Goal: Task Accomplishment & Management: Complete application form

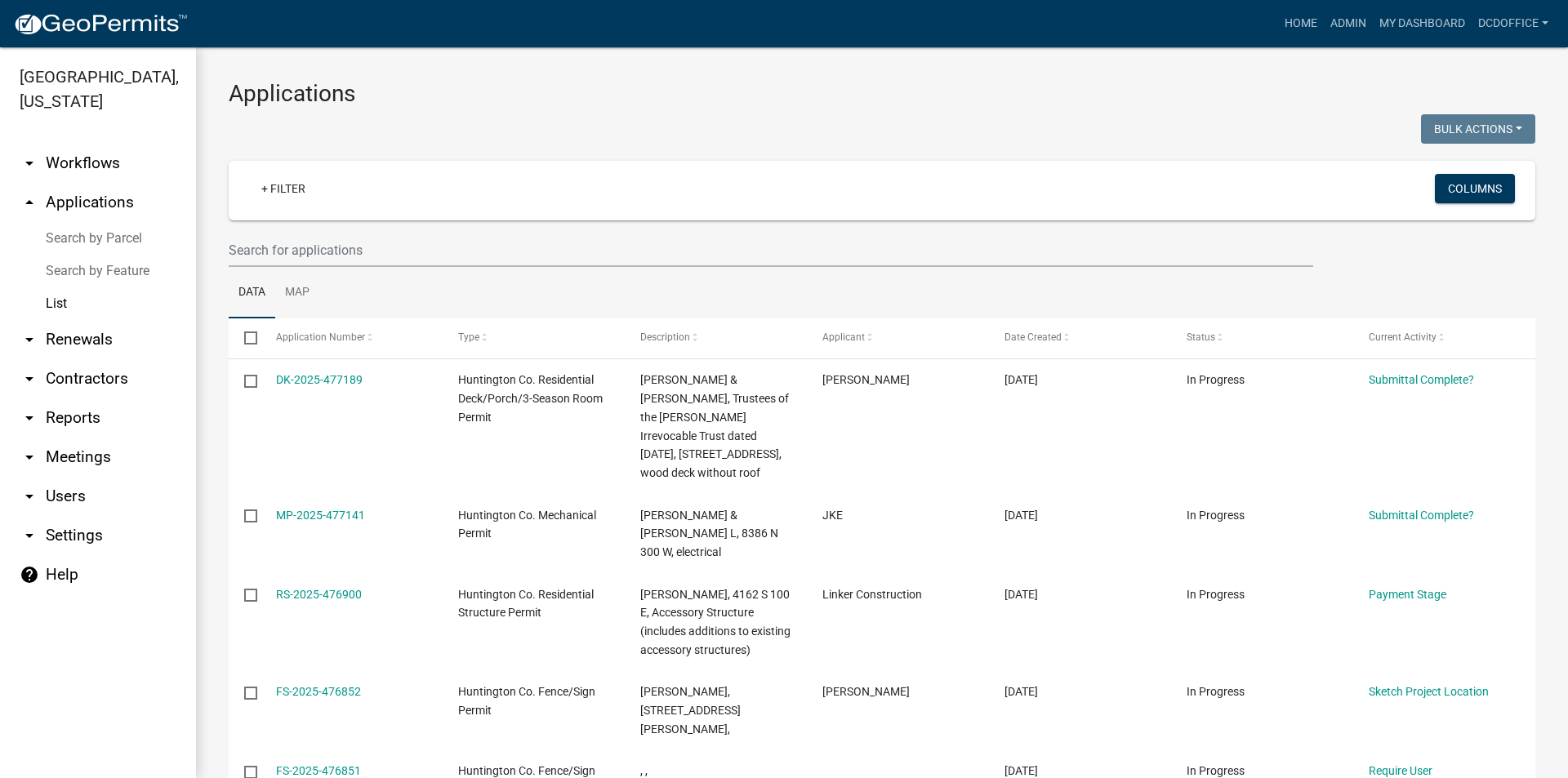
click at [63, 16] on img at bounding box center [100, 24] width 175 height 25
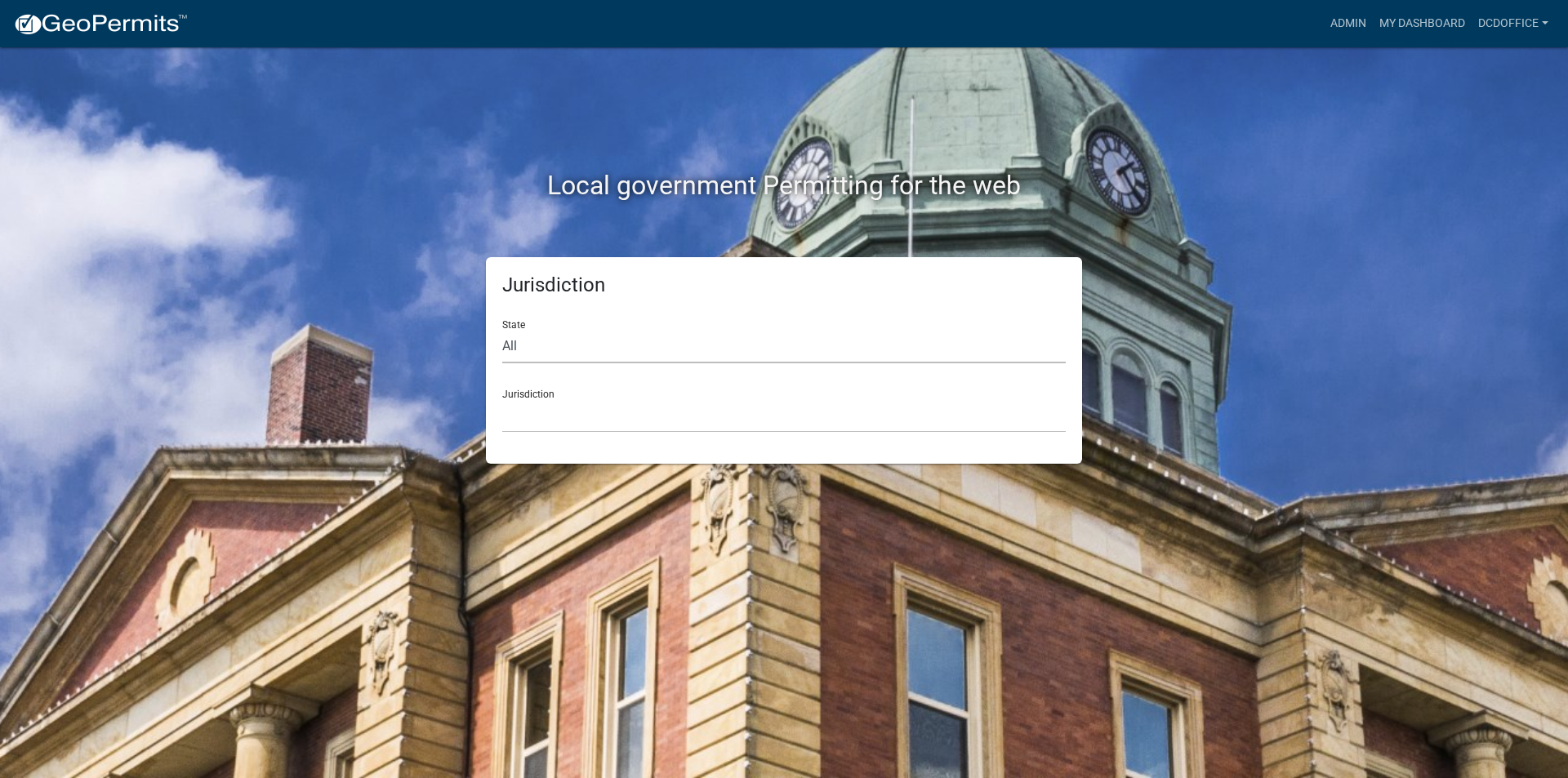
click at [551, 349] on select "All [US_STATE] [US_STATE] [US_STATE] [US_STATE] [US_STATE] [US_STATE] [US_STATE…" at bounding box center [784, 346] width 564 height 34
select select "[US_STATE]"
click at [502, 330] on select "All [US_STATE] [US_STATE] [US_STATE] [US_STATE] [US_STATE] [US_STATE] [US_STATE…" at bounding box center [784, 346] width 564 height 34
click at [534, 403] on select "City of [GEOGRAPHIC_DATA], [US_STATE] City of [GEOGRAPHIC_DATA], [US_STATE] Cit…" at bounding box center [784, 415] width 564 height 34
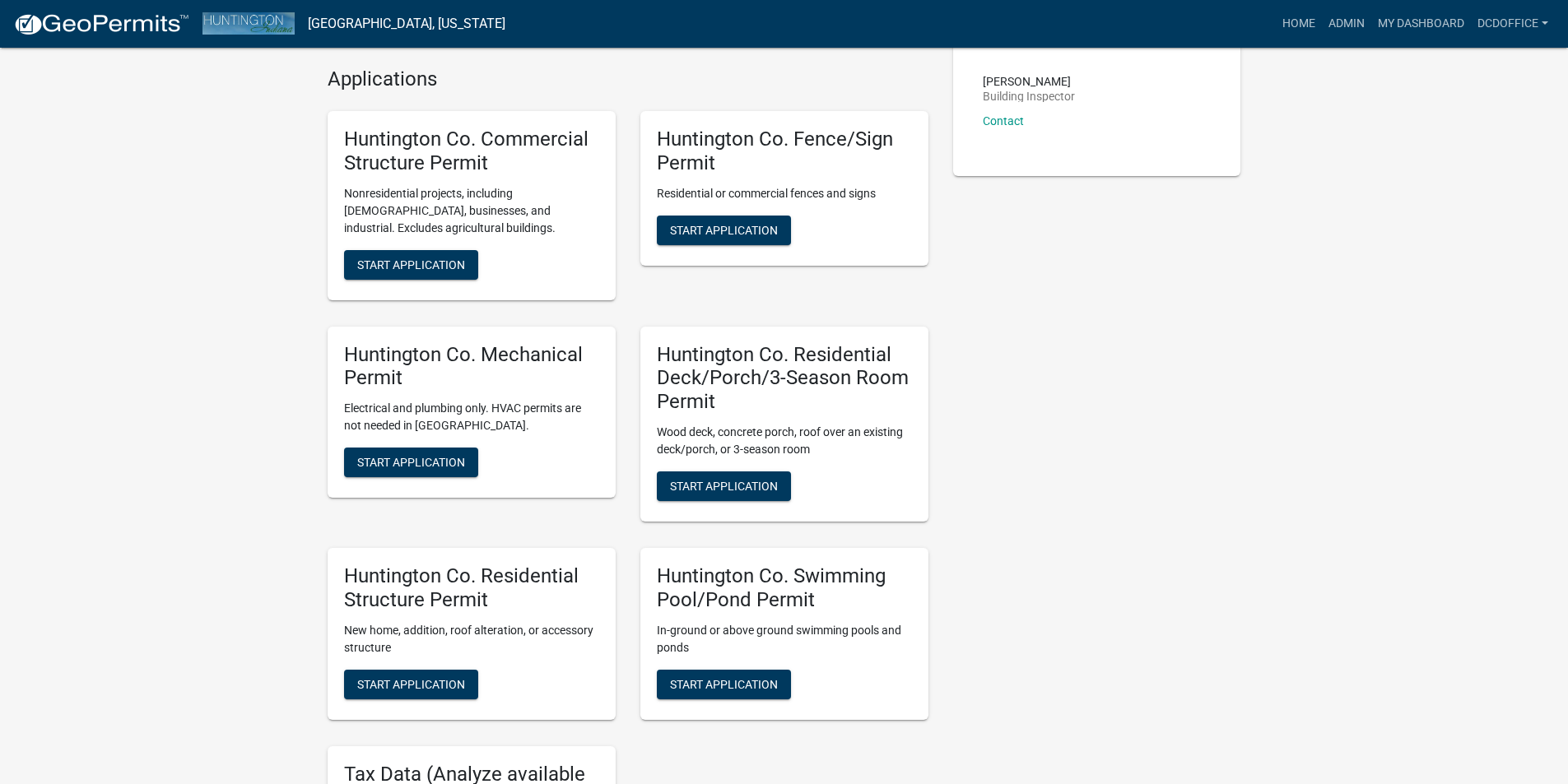
scroll to position [411, 0]
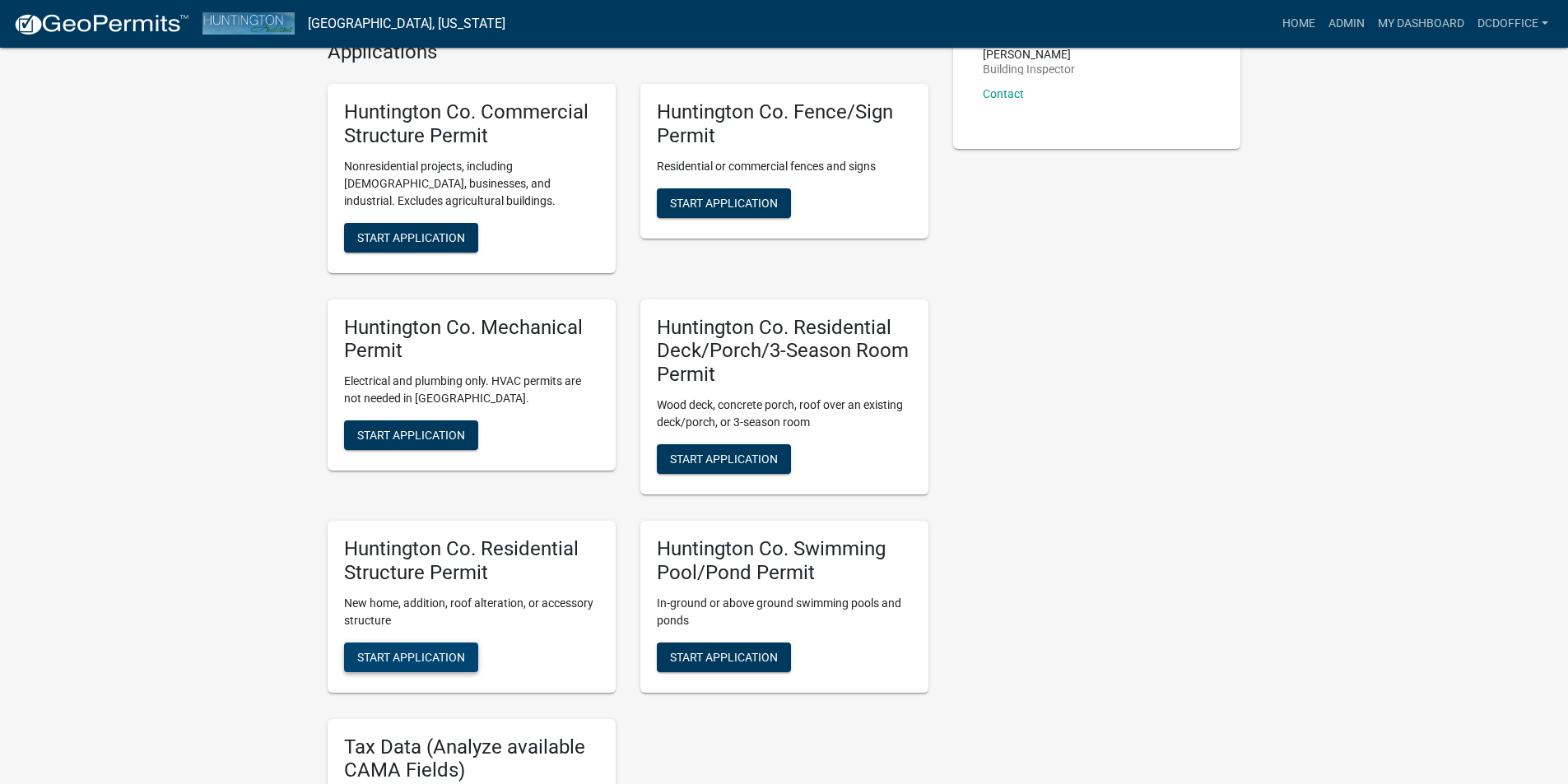
click at [377, 663] on span "Start Application" at bounding box center [411, 657] width 108 height 13
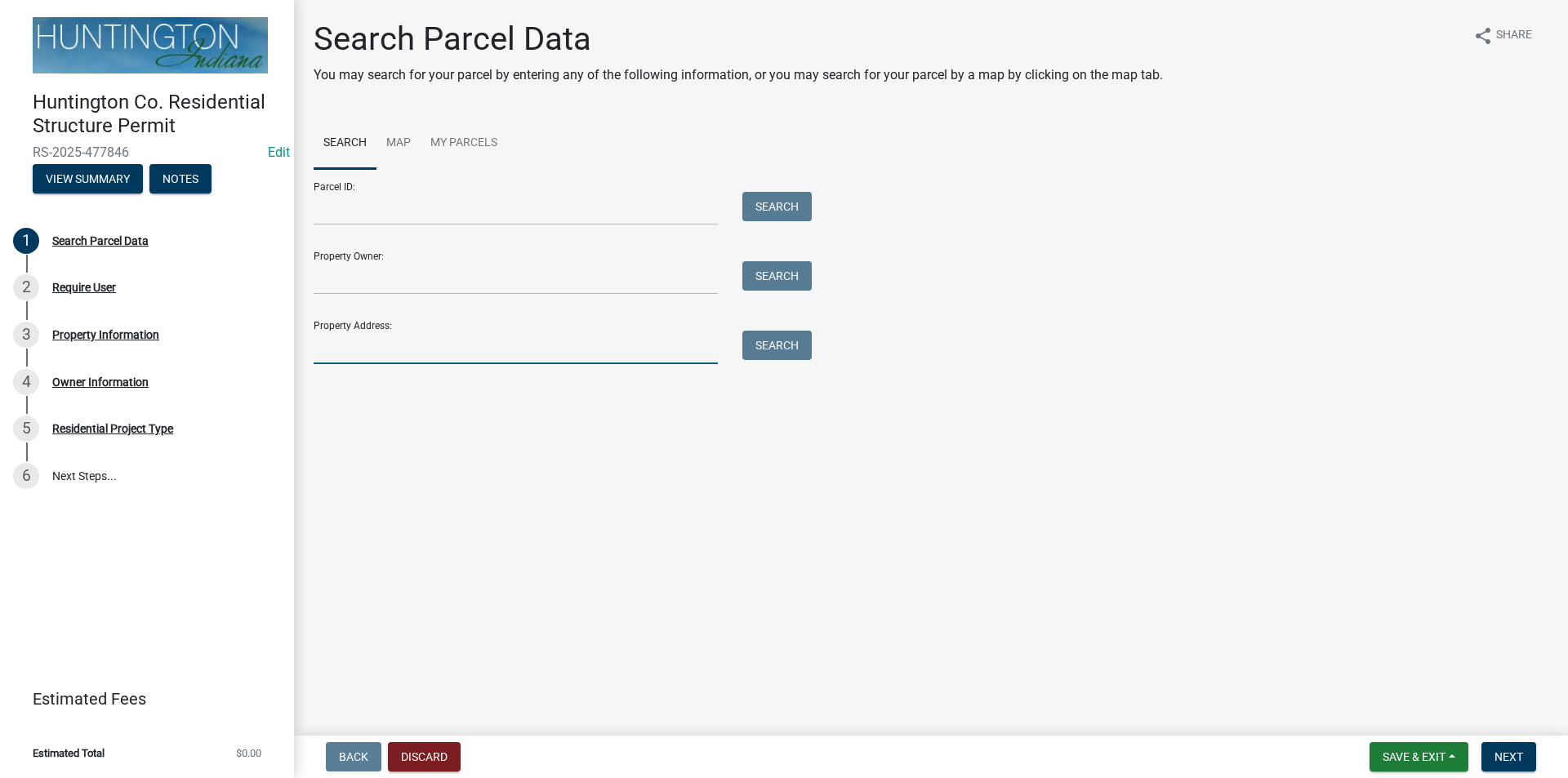
click at [375, 351] on input "Property Address:" at bounding box center [515, 347] width 404 height 34
type input "192"
click at [767, 348] on button "Search" at bounding box center [777, 345] width 69 height 29
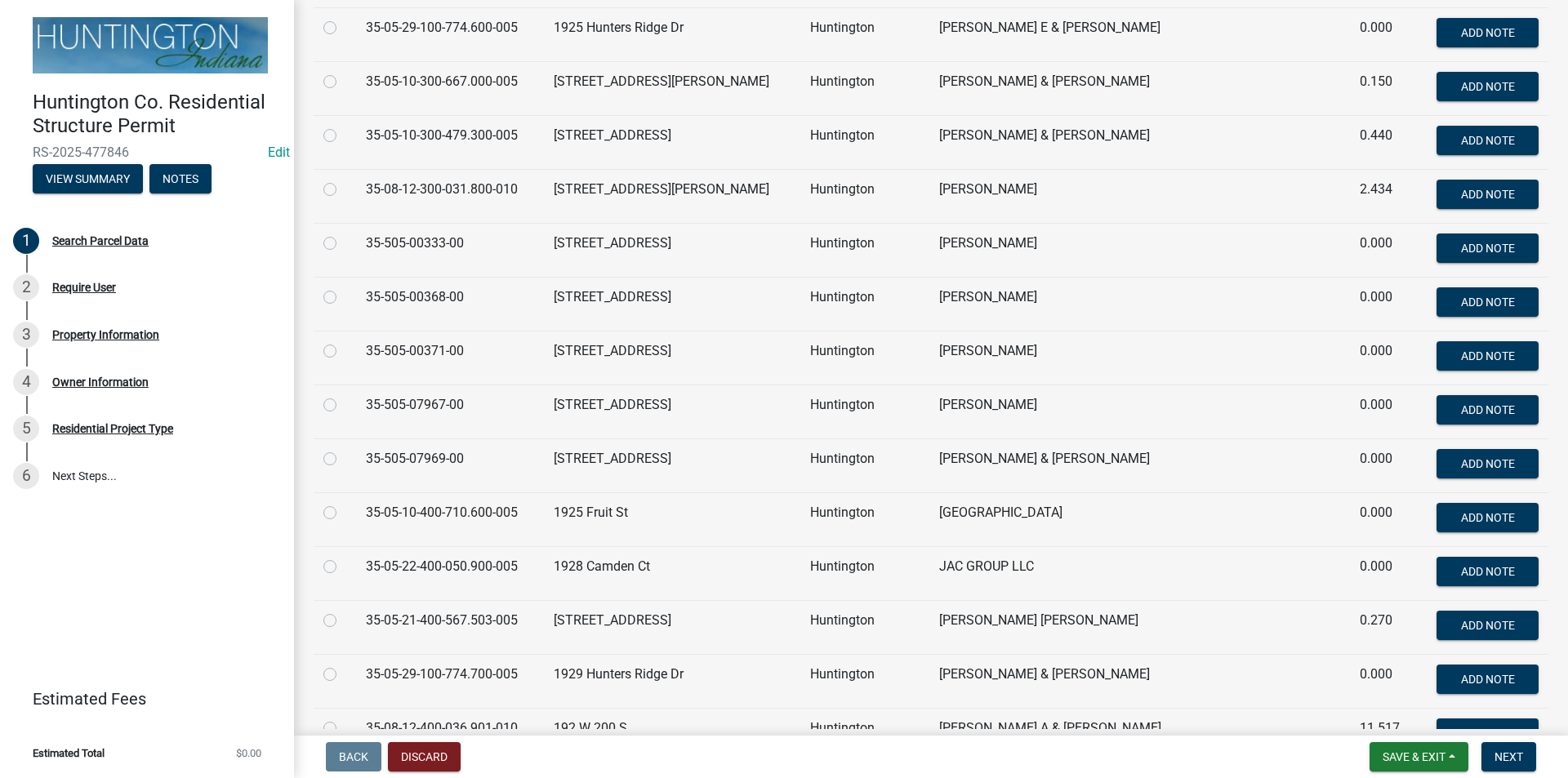
scroll to position [2613, 0]
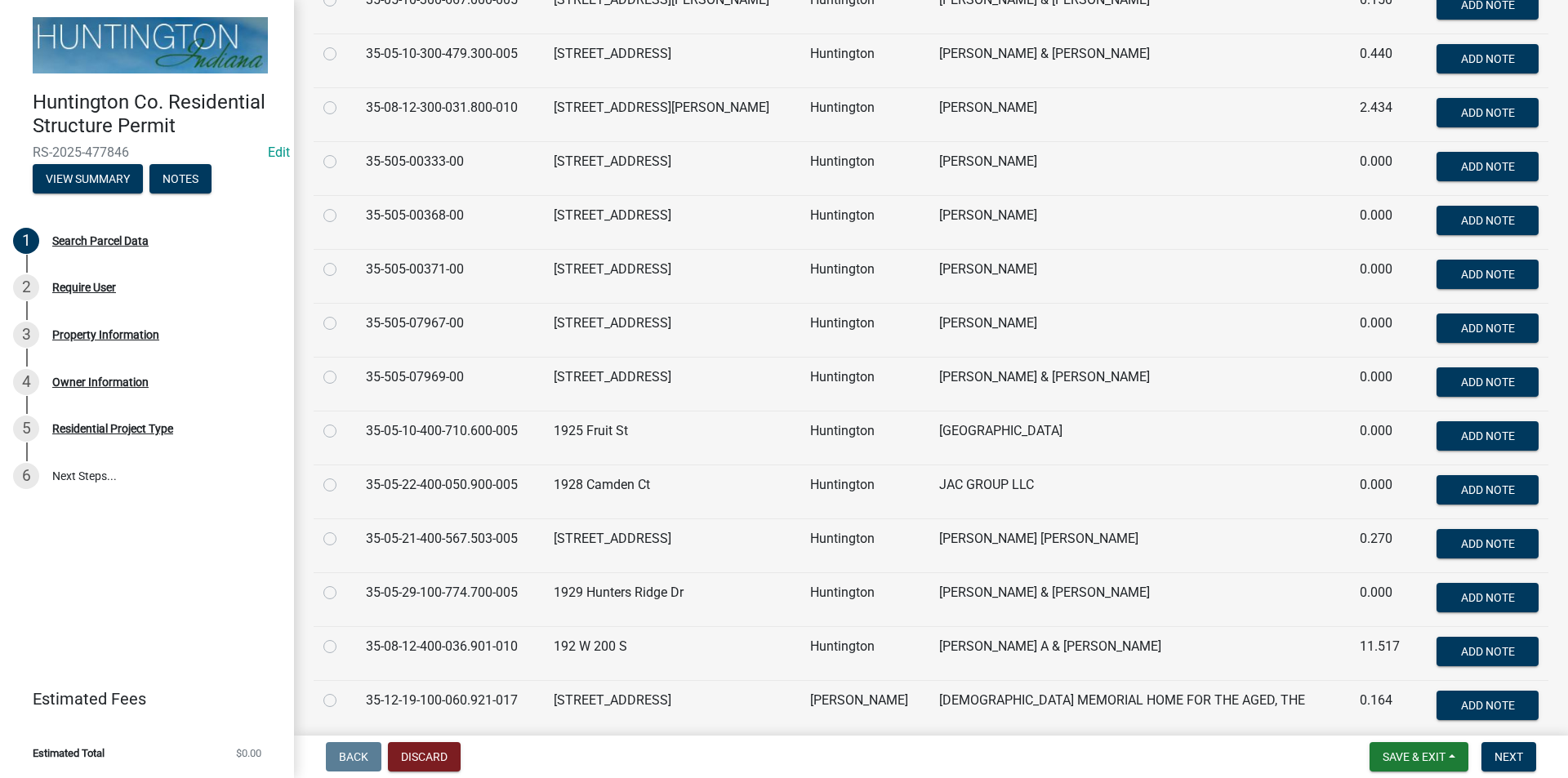
click at [343, 637] on label at bounding box center [343, 637] width 0 height 0
click at [343, 647] on input "radio" at bounding box center [348, 643] width 11 height 11
radio input "true"
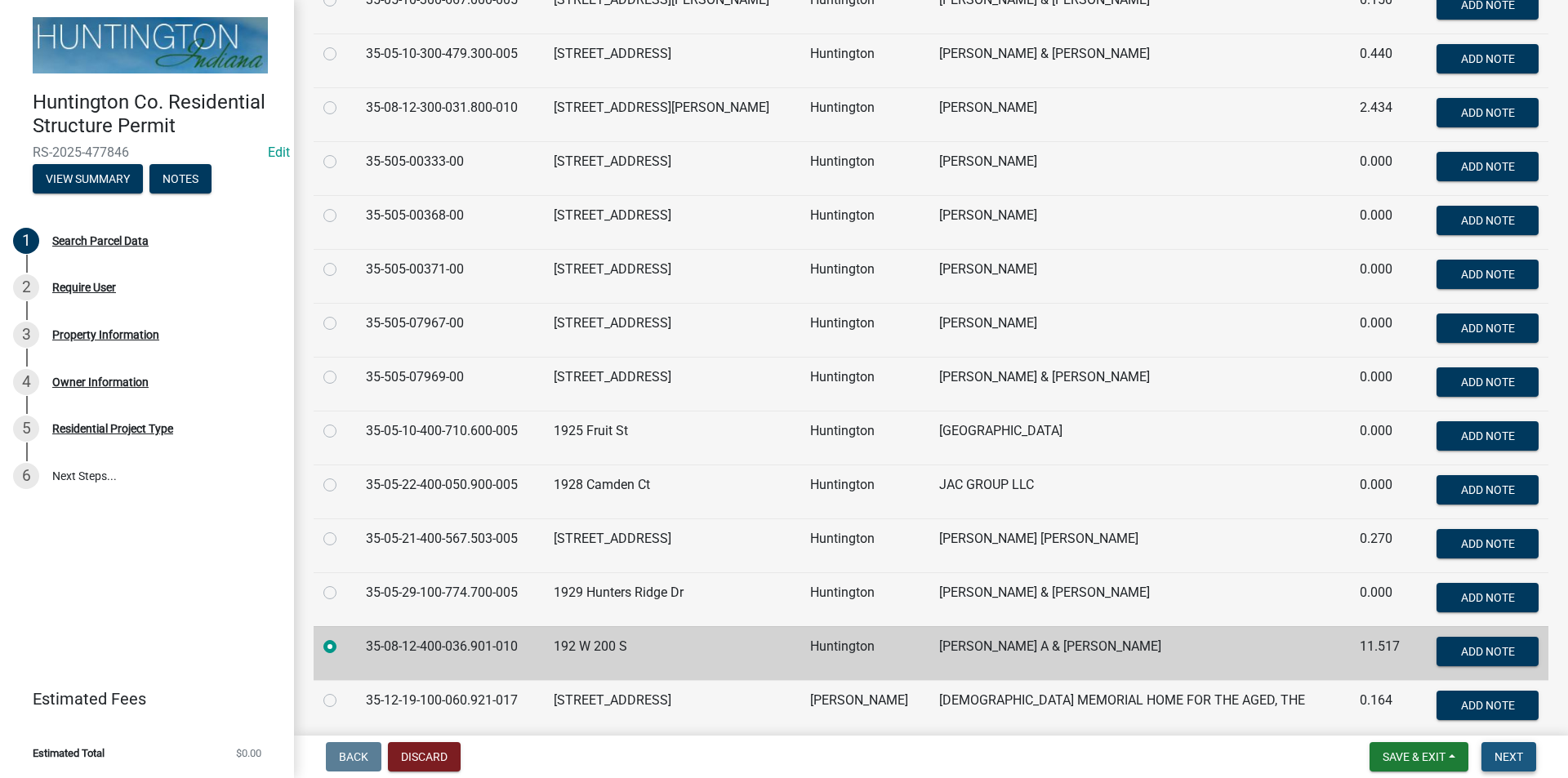
click at [1514, 762] on span "Next" at bounding box center [1508, 757] width 28 height 13
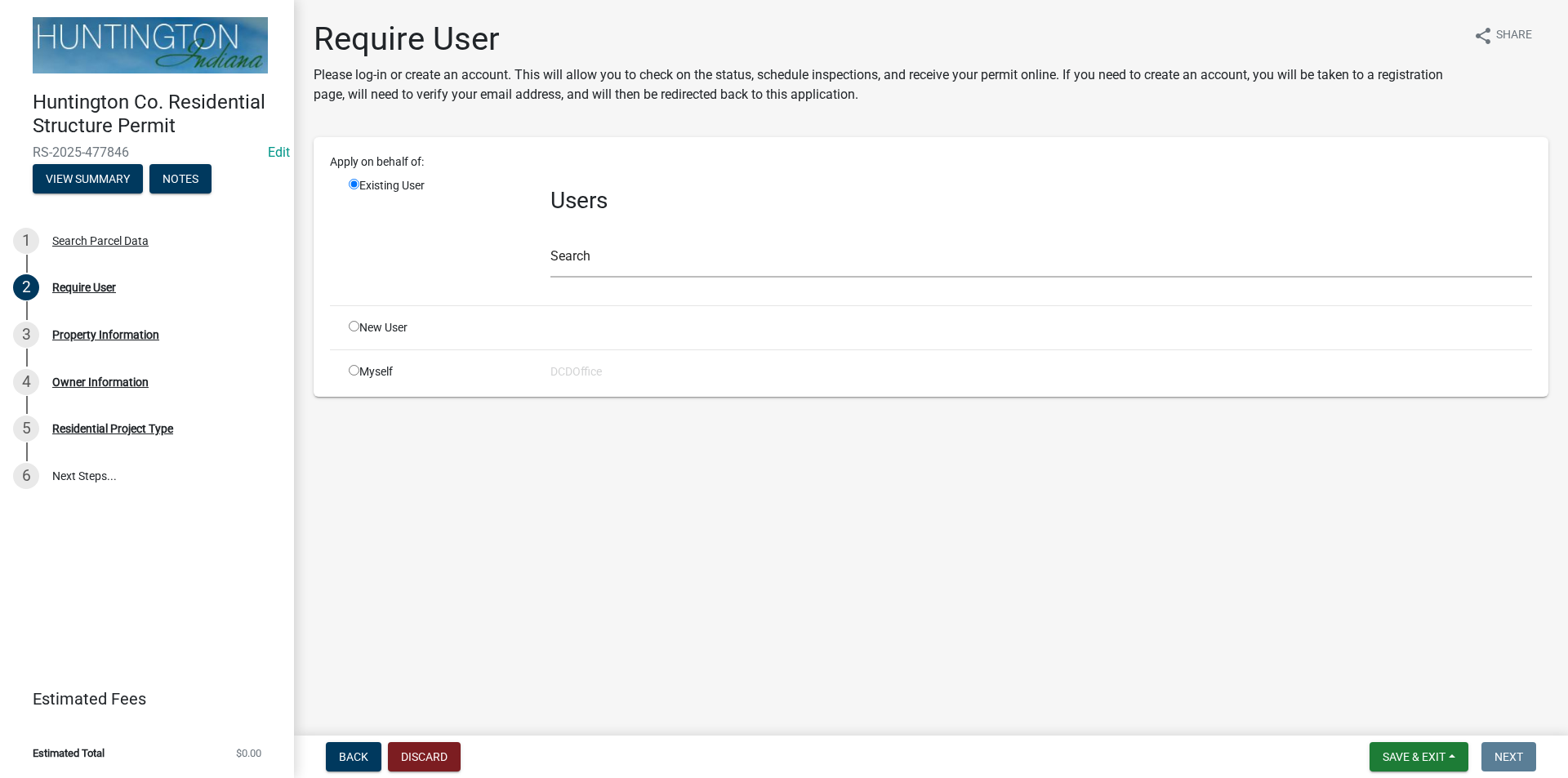
click at [353, 371] on input "radio" at bounding box center [355, 371] width 11 height 11
radio input "true"
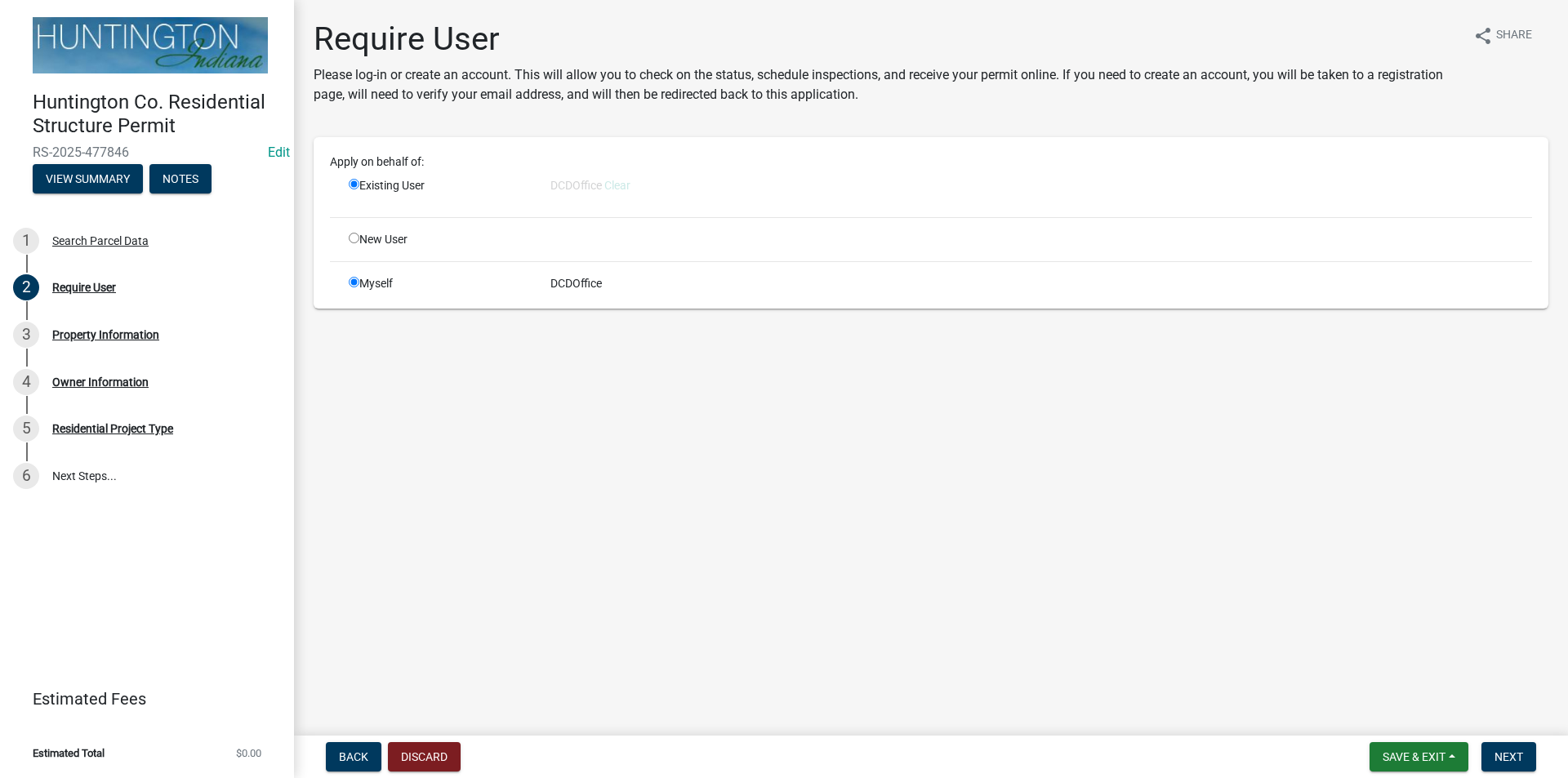
radio input "false"
click at [1513, 759] on span "Next" at bounding box center [1508, 757] width 28 height 13
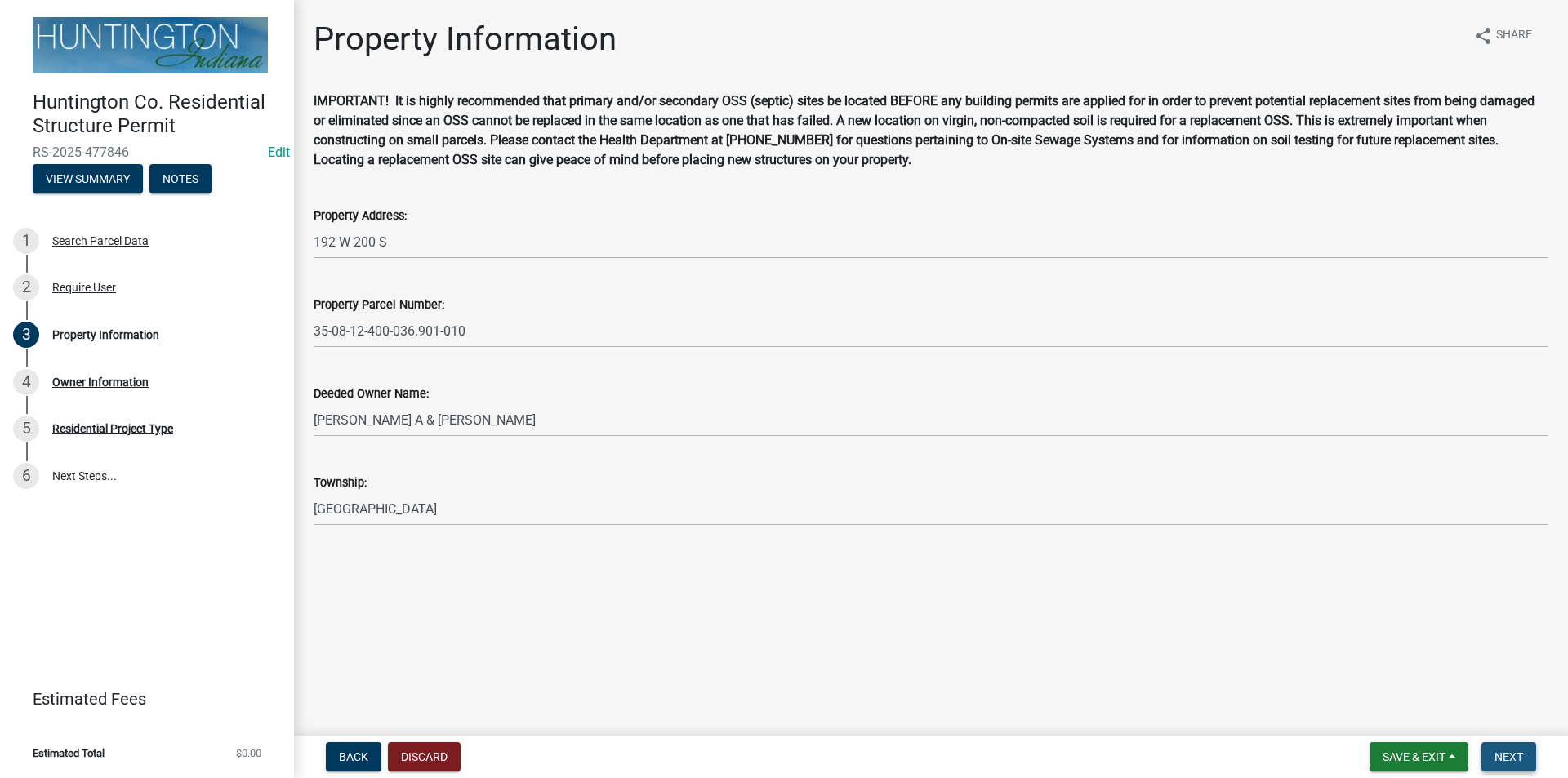
click at [1513, 762] on span "Next" at bounding box center [1508, 757] width 28 height 13
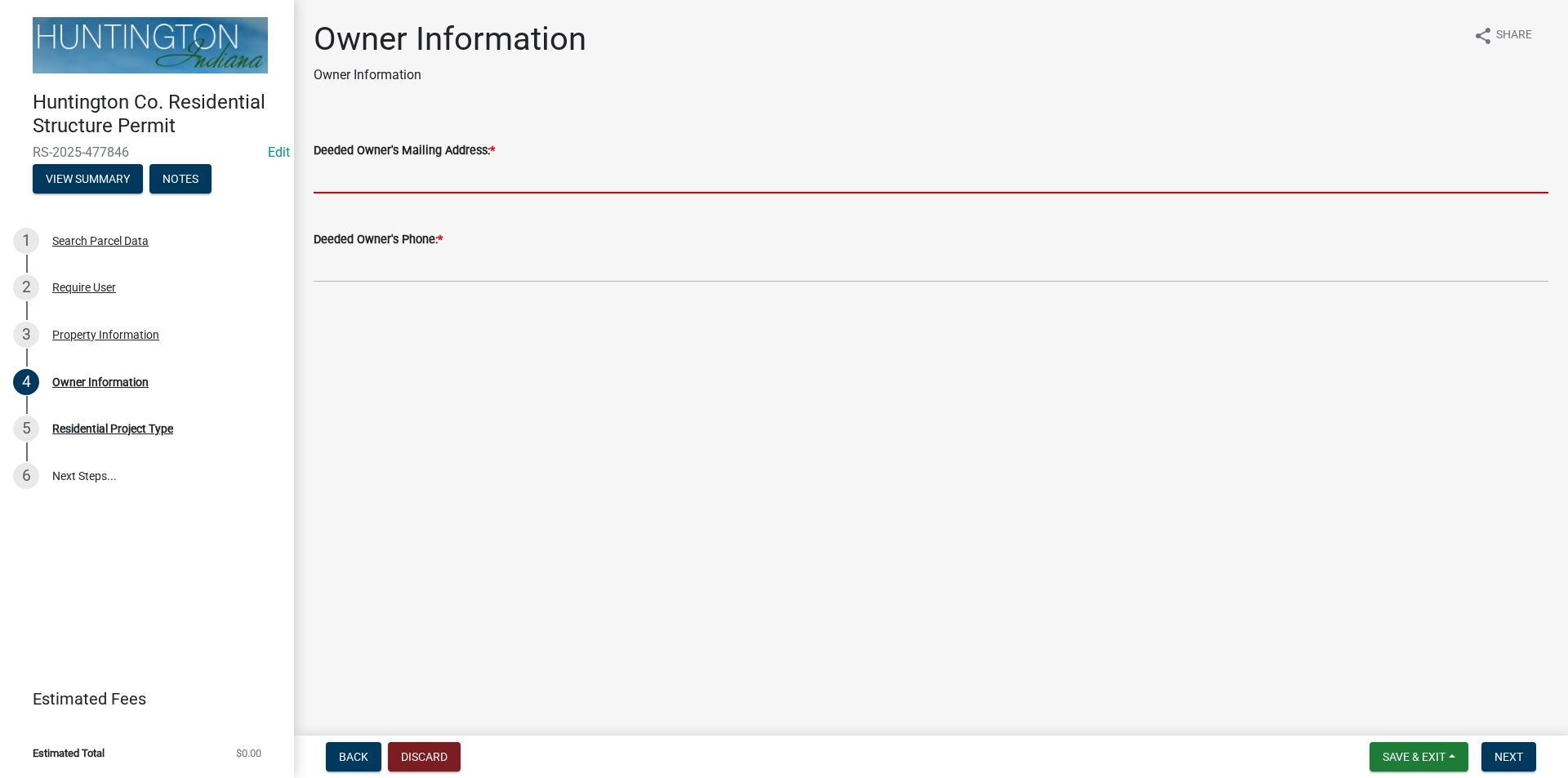
click at [372, 177] on input "Deeded Owner's Mailing Address: *" at bounding box center [931, 176] width 1234 height 34
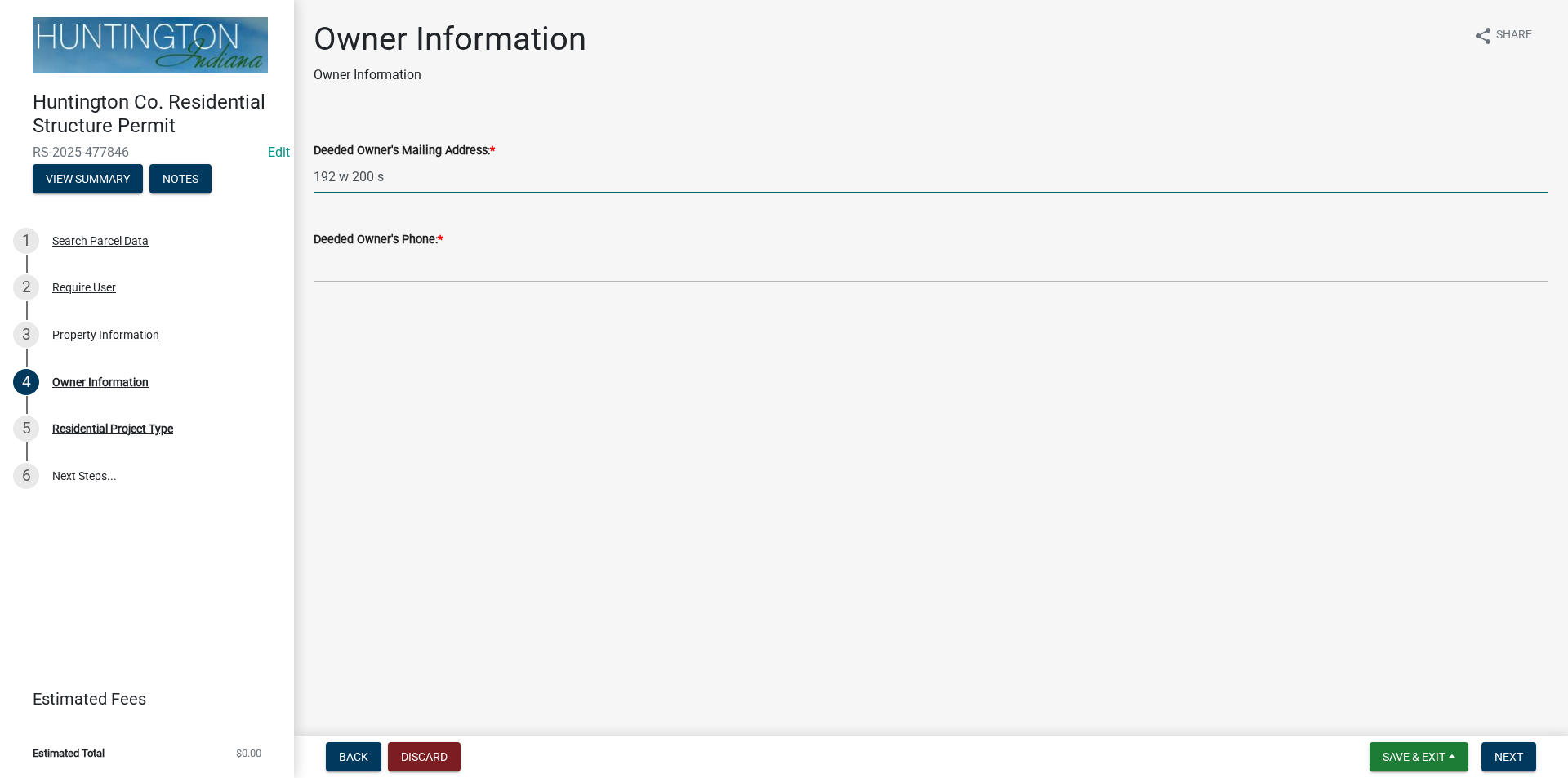
type input "192 w 200 s"
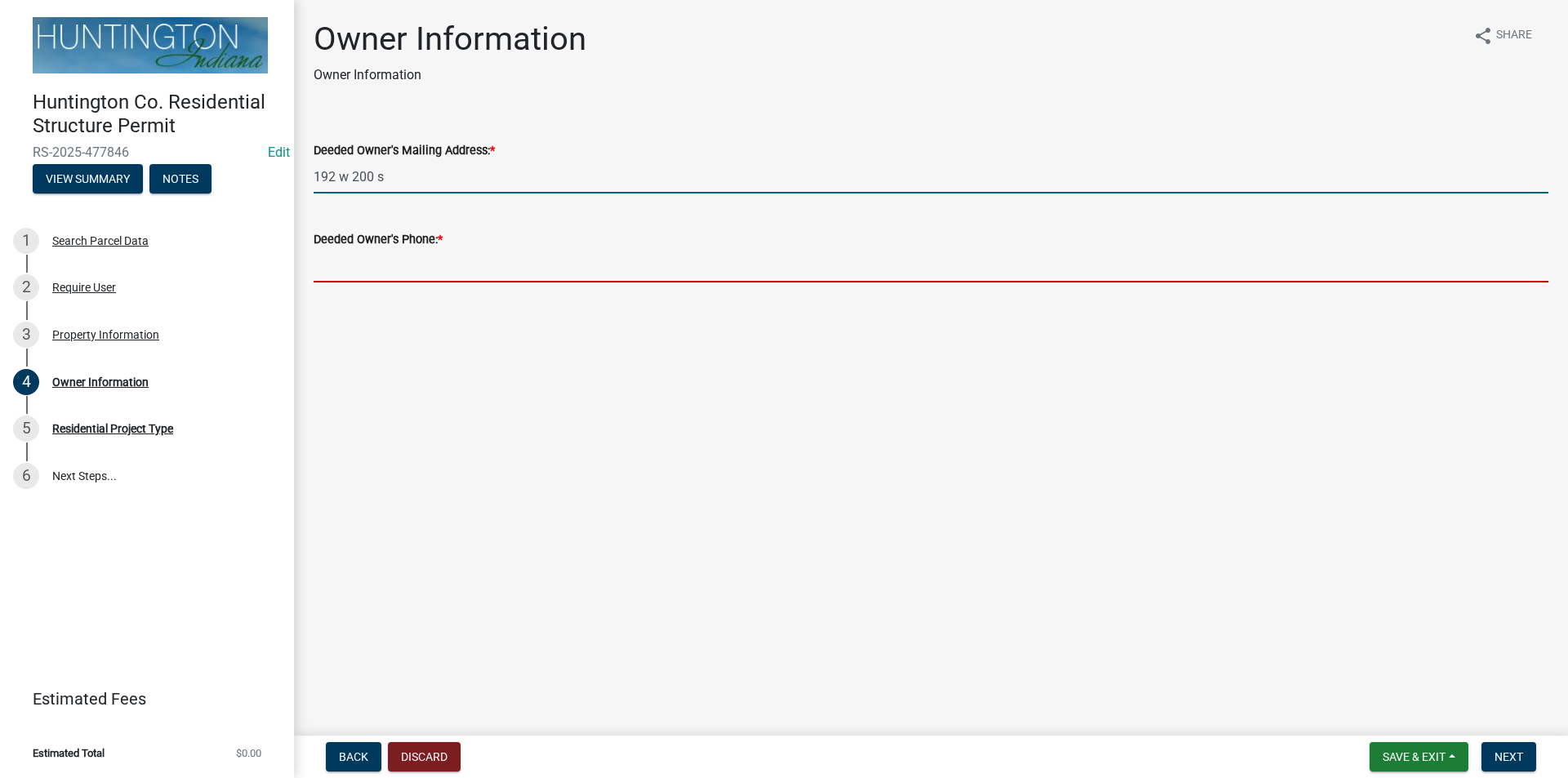
click at [359, 263] on input "Deeded Owner's Phone: *" at bounding box center [931, 265] width 1234 height 34
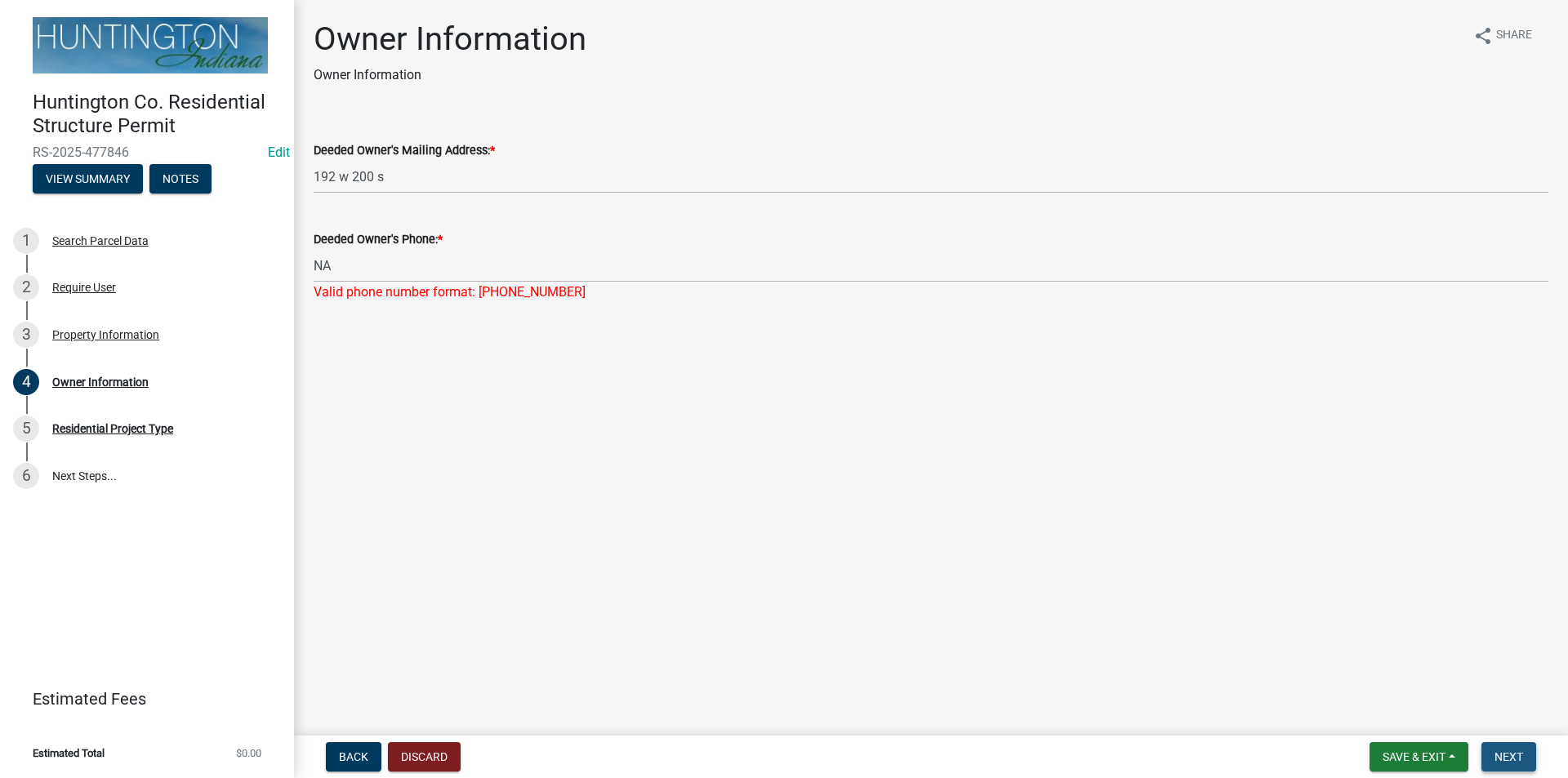
click at [1515, 753] on span "Next" at bounding box center [1508, 757] width 28 height 13
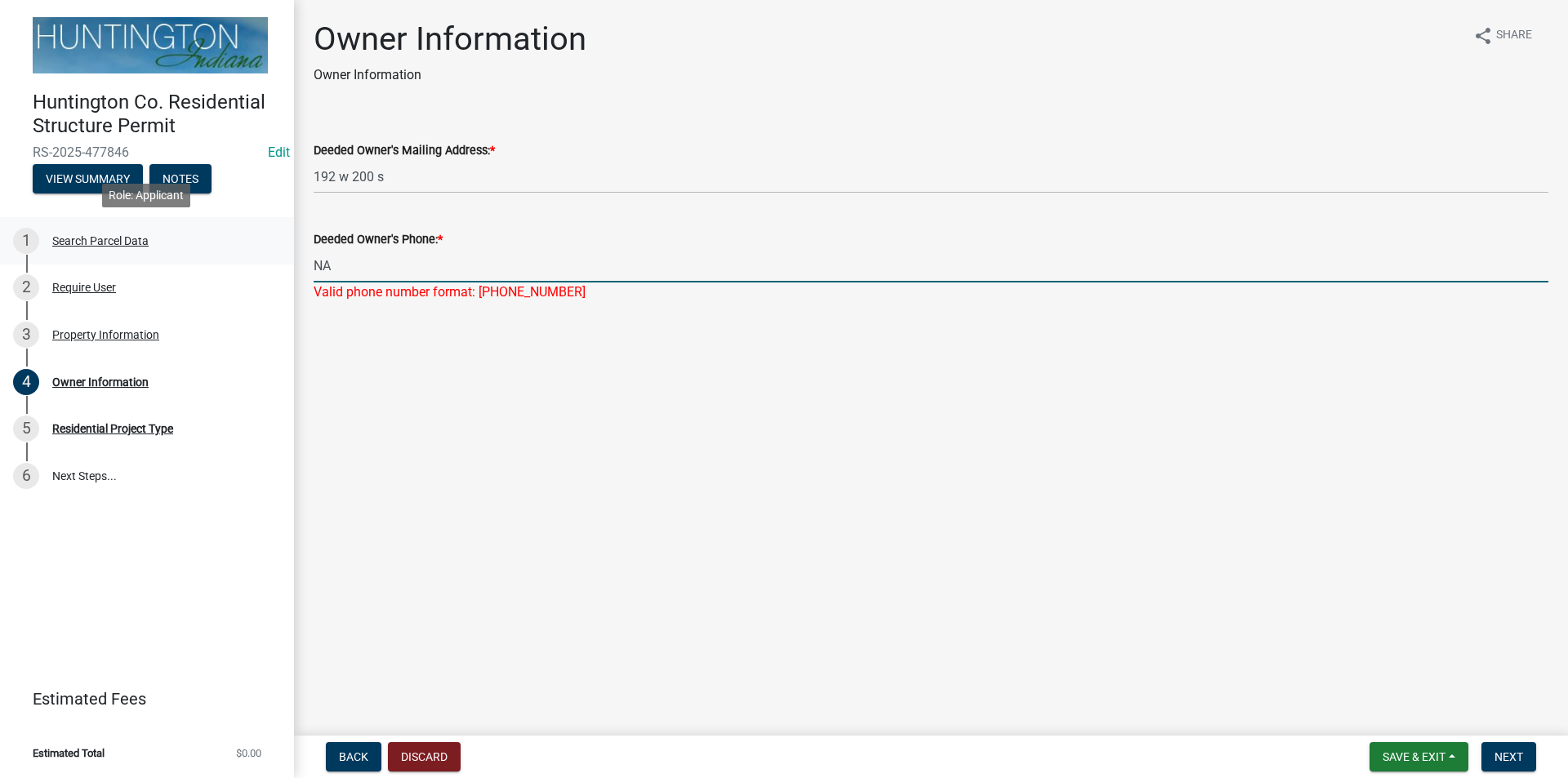
drag, startPoint x: 339, startPoint y: 270, endPoint x: 154, endPoint y: 259, distance: 185.3
click at [154, 259] on div "Huntington Co. Residential Structure Permit RS-2025-477846 Edit View Summary No…" at bounding box center [784, 389] width 1568 height 778
type input "[PHONE_NUMBER]"
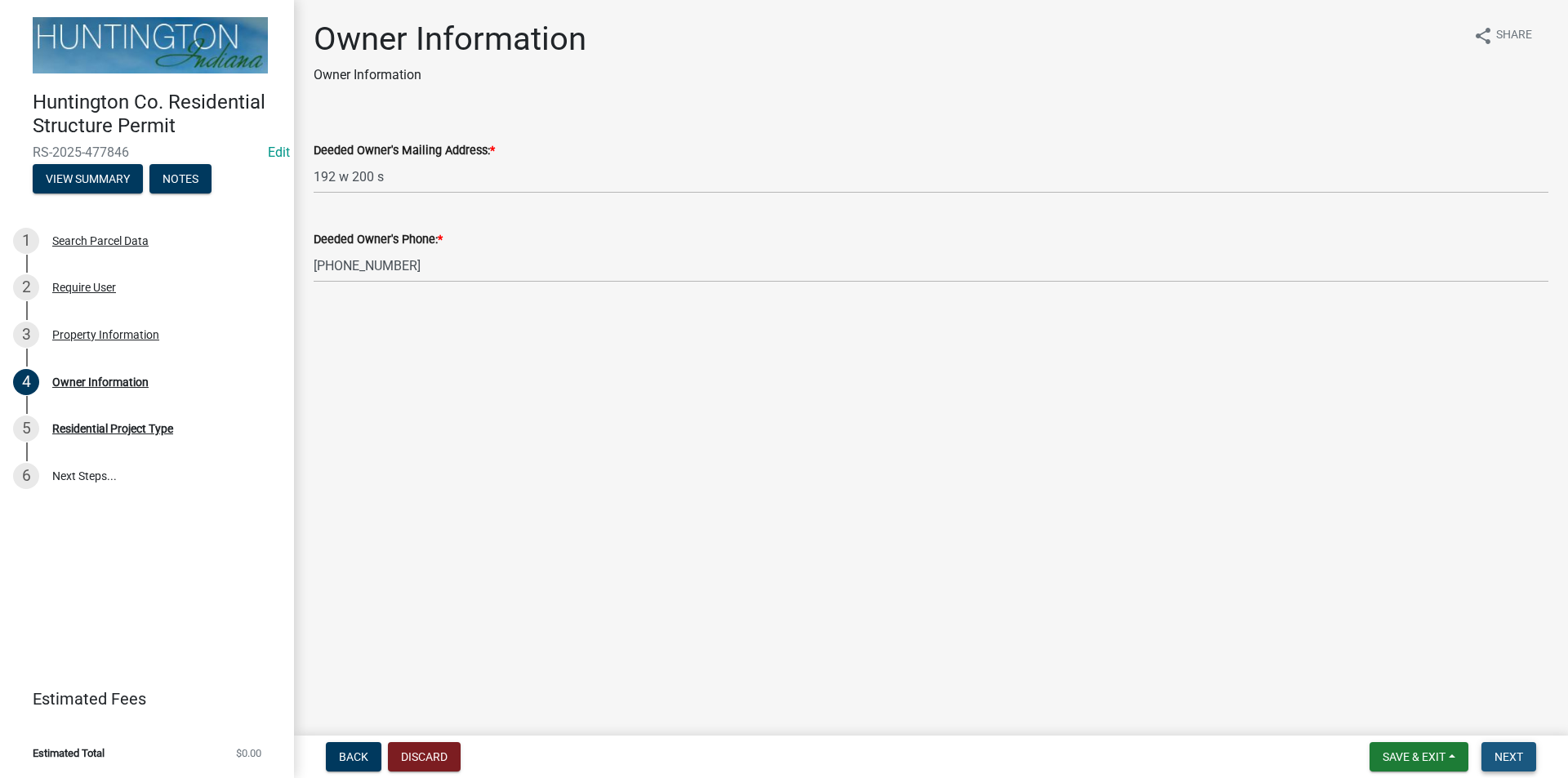
click at [1515, 743] on button "Next" at bounding box center [1509, 757] width 55 height 29
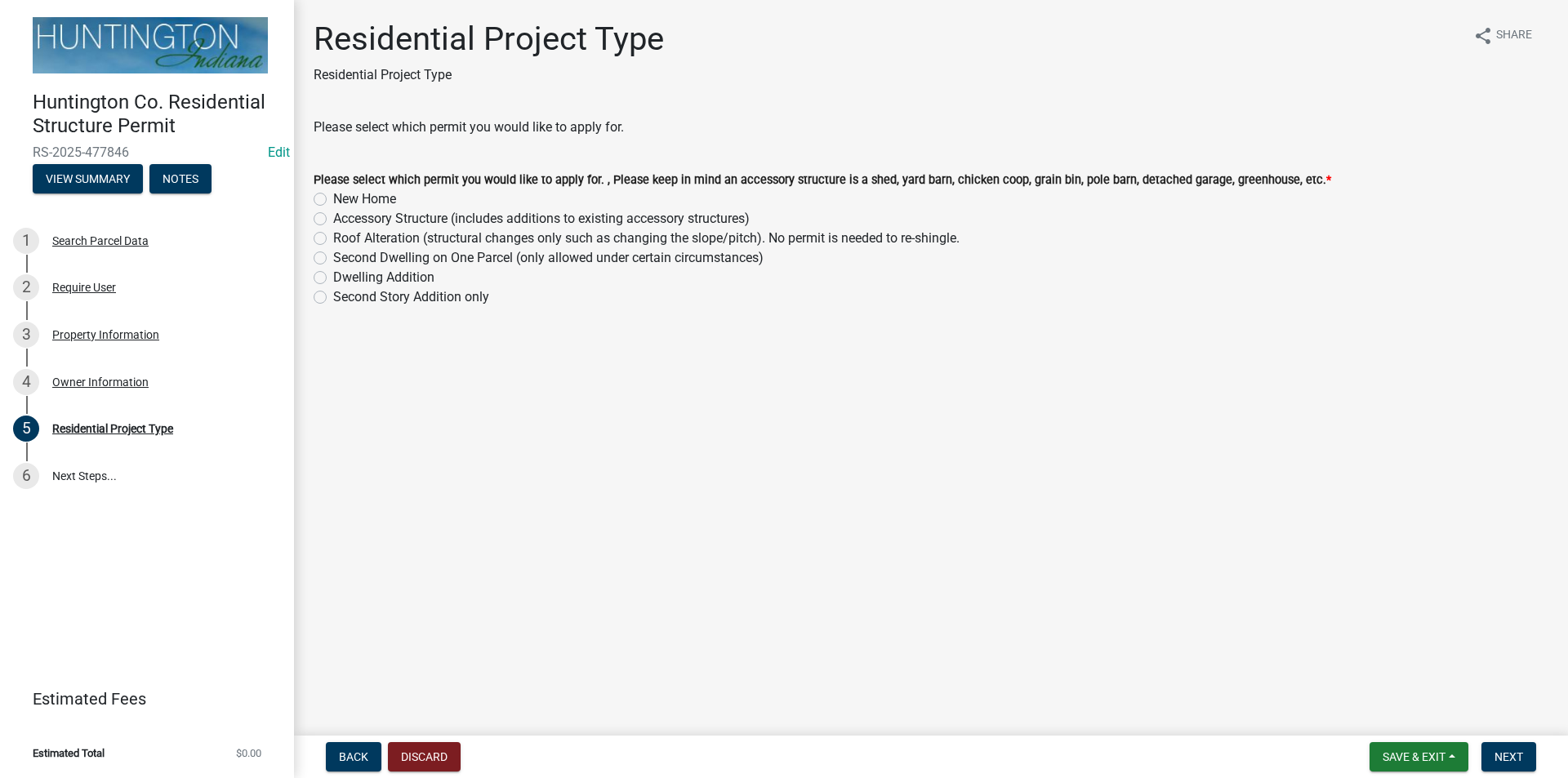
click at [334, 214] on label "Accessory Structure (includes additions to existing accessory structures)" at bounding box center [542, 219] width 416 height 20
click at [334, 214] on input "Accessory Structure (includes additions to existing accessory structures)" at bounding box center [339, 214] width 11 height 11
radio input "true"
click at [1502, 760] on span "Next" at bounding box center [1508, 757] width 28 height 13
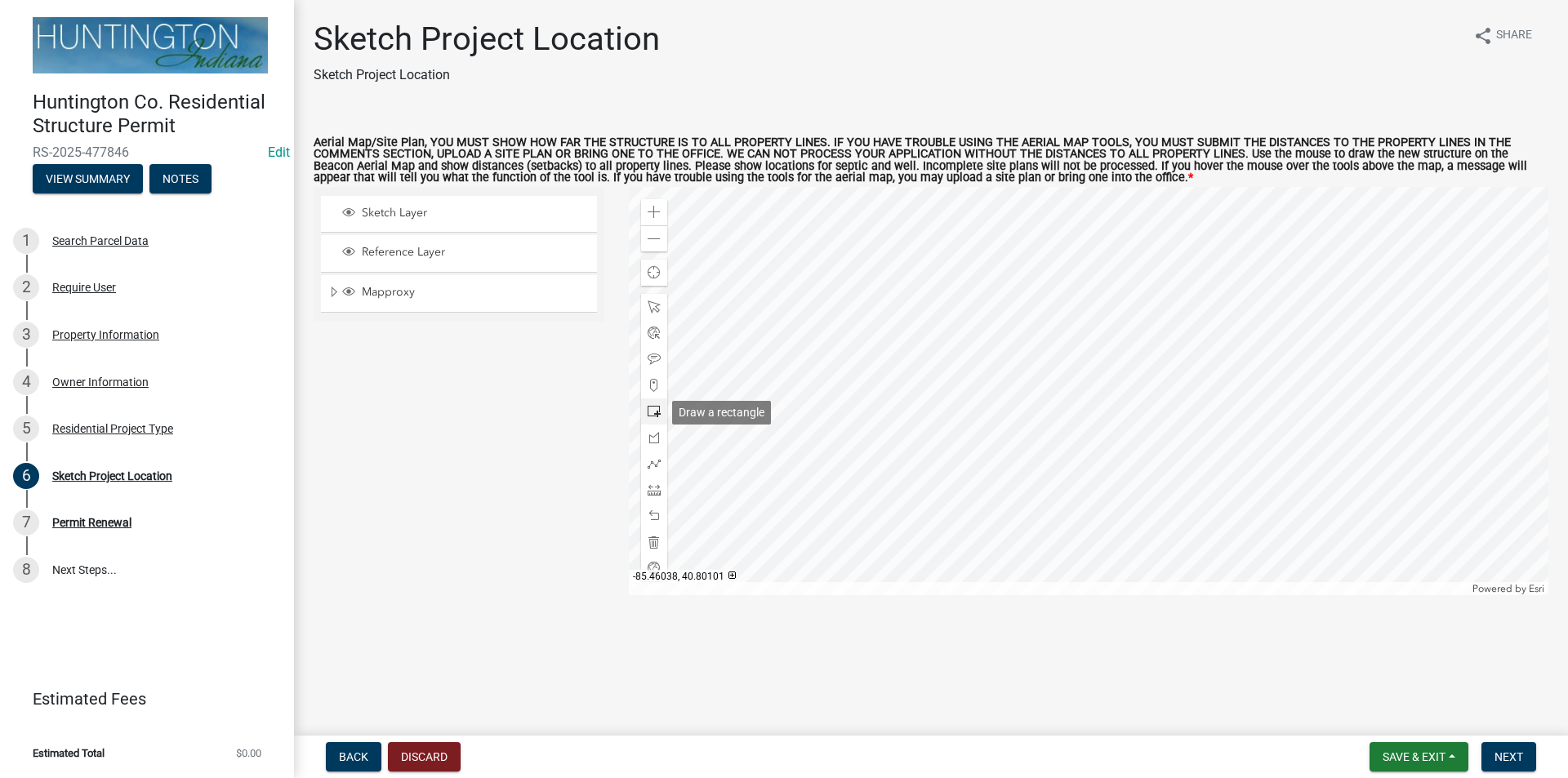
click at [661, 412] on div at bounding box center [654, 411] width 26 height 26
click at [1110, 401] on div at bounding box center [1089, 391] width 920 height 408
click at [651, 490] on span at bounding box center [654, 490] width 13 height 13
click at [1002, 380] on div at bounding box center [1089, 391] width 920 height 408
click at [653, 548] on span at bounding box center [654, 542] width 13 height 13
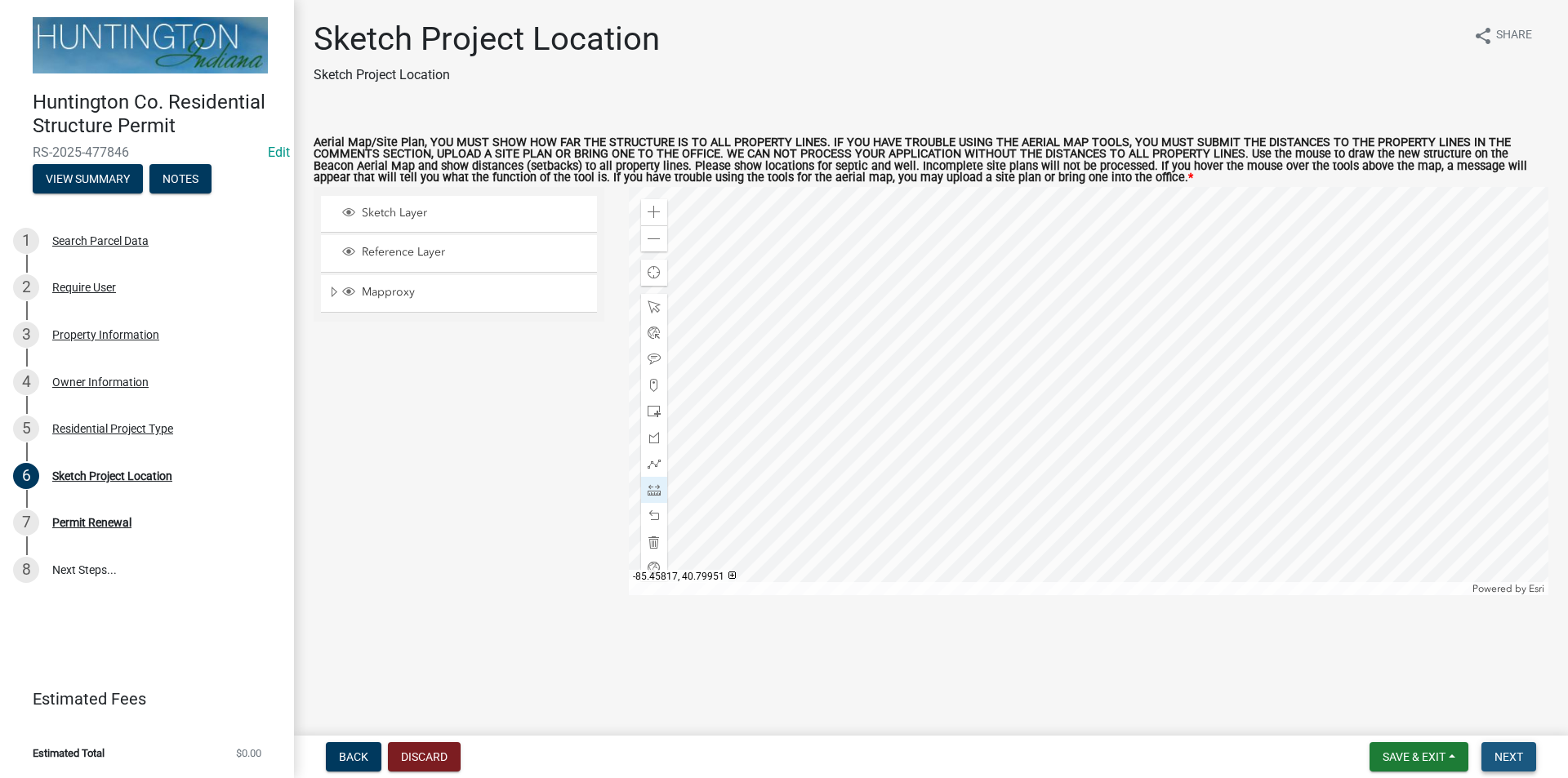
click at [1503, 767] on button "Next" at bounding box center [1509, 757] width 55 height 29
click at [1114, 404] on div at bounding box center [1089, 391] width 920 height 408
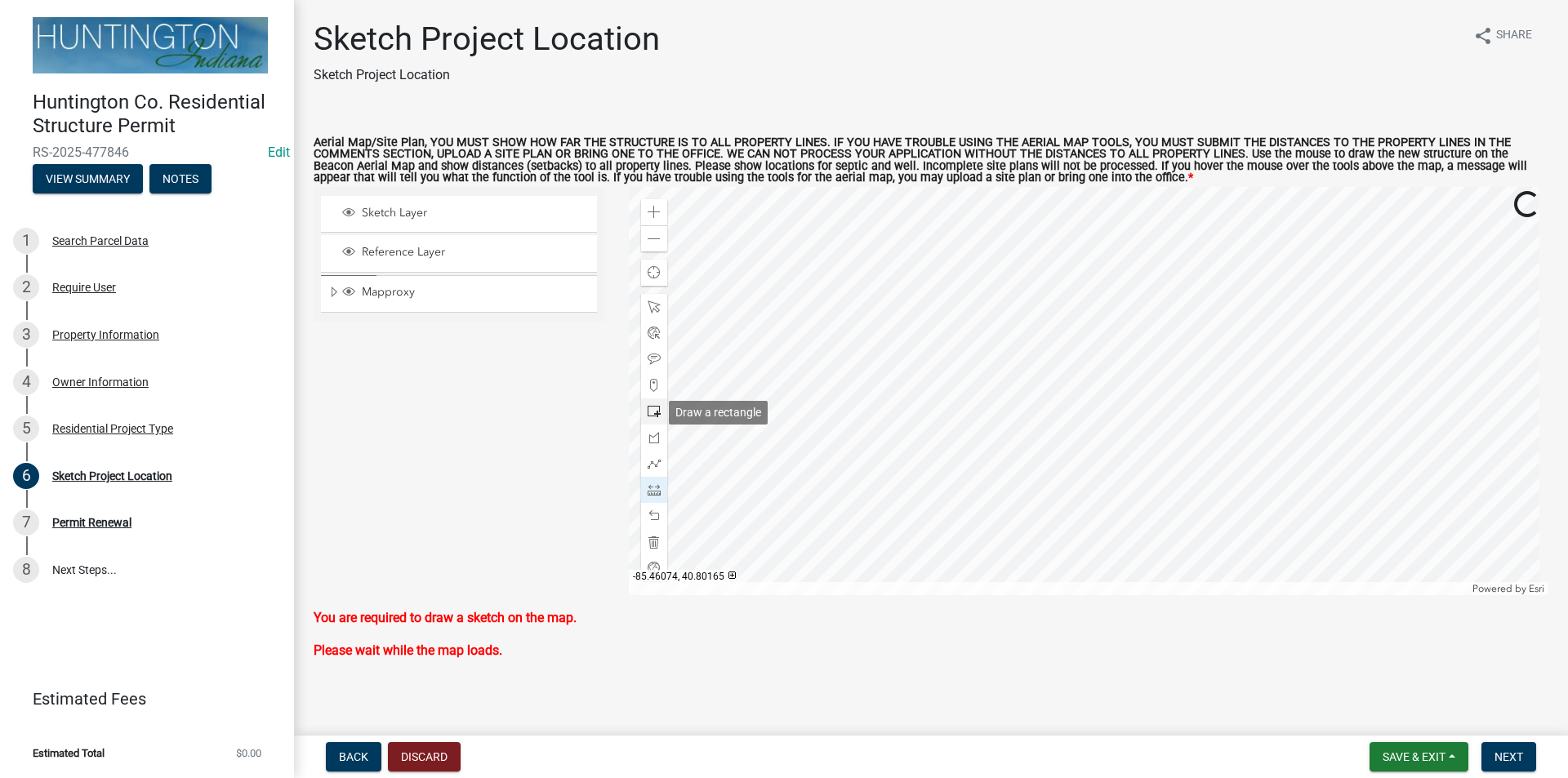
click at [647, 405] on span at bounding box center [654, 412] width 13 height 13
click at [1132, 430] on div at bounding box center [1089, 391] width 920 height 408
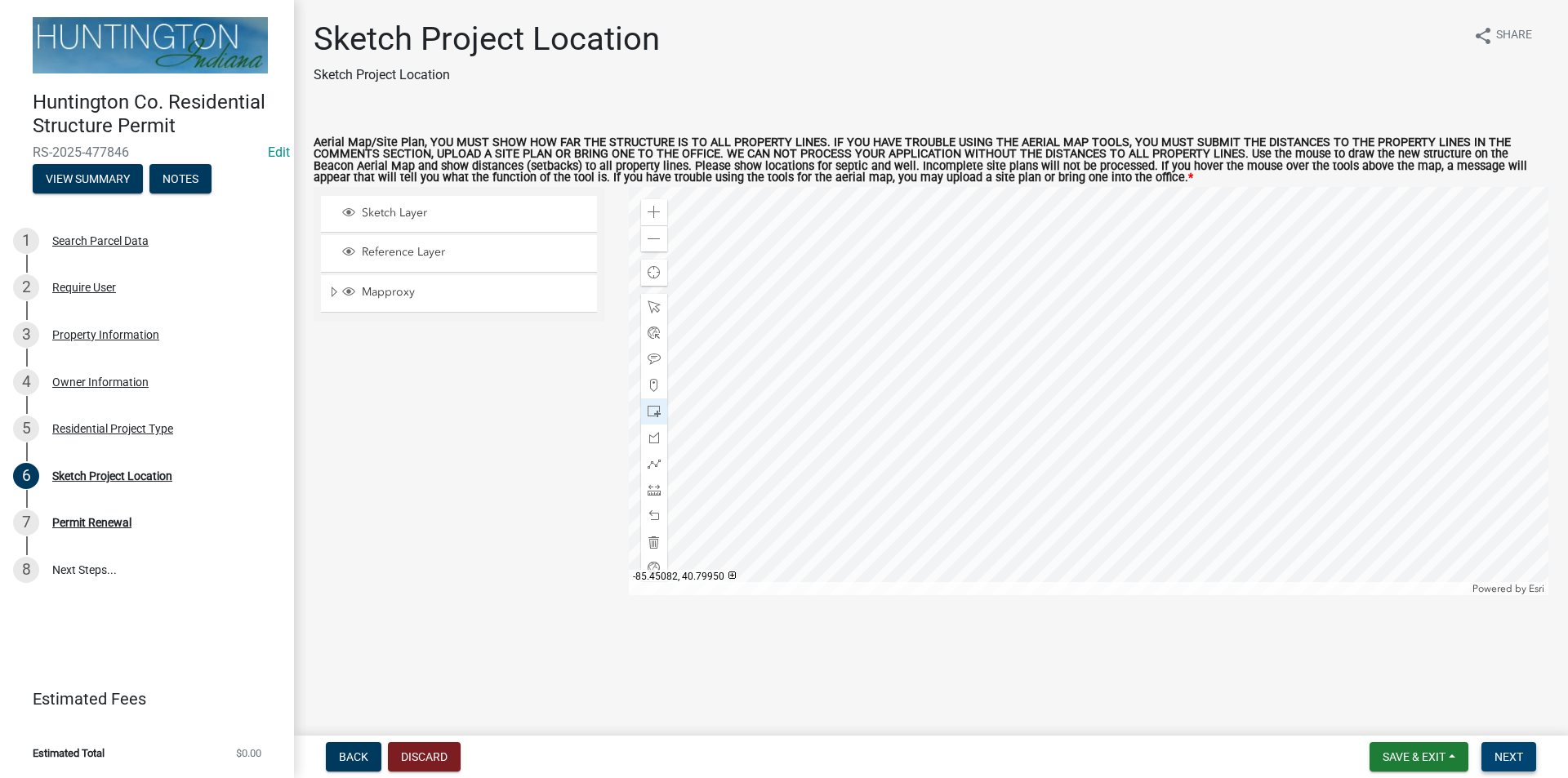
click at [1531, 752] on button "Next" at bounding box center [1509, 757] width 55 height 29
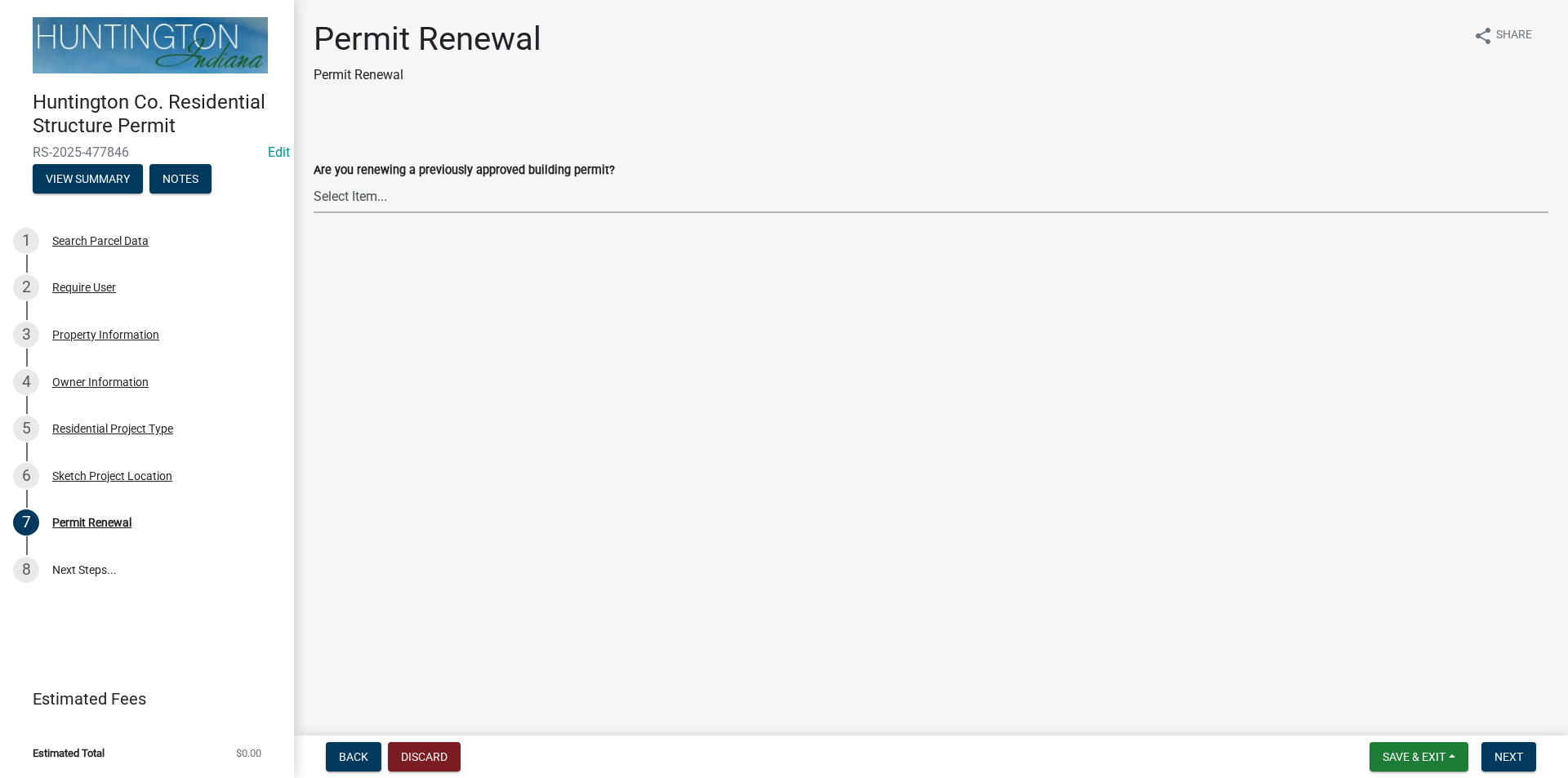
click at [325, 200] on select "Select Item... Yes No" at bounding box center [931, 196] width 1234 height 34
click at [314, 180] on select "Select Item... Yes No" at bounding box center [931, 196] width 1234 height 34
select select "7022fa2c-6c9f-4a5e-8d19-47b221a2a07d"
click at [1490, 760] on button "Next" at bounding box center [1509, 757] width 55 height 29
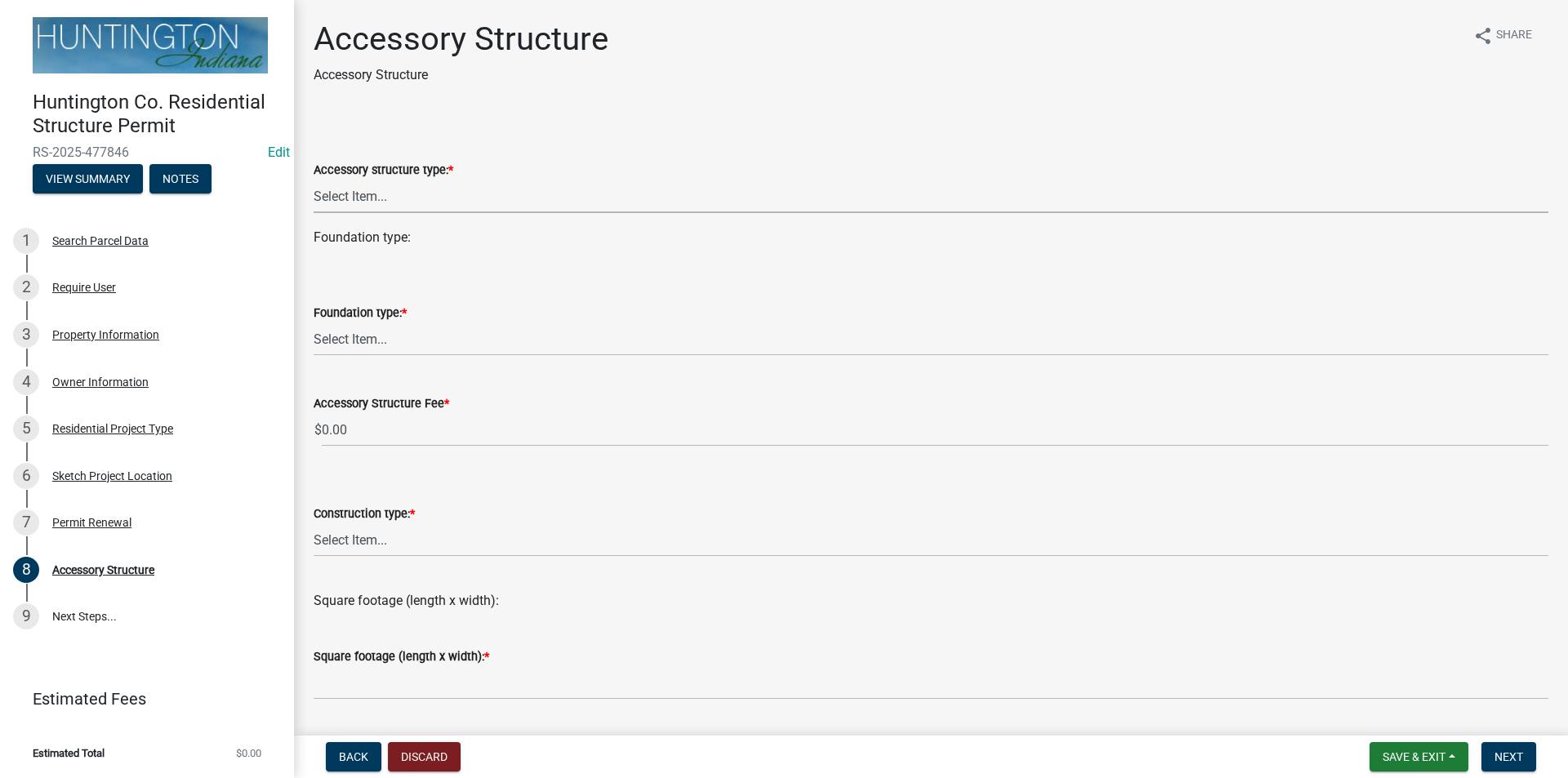
click at [352, 204] on select "Select Item... Detached Garage Pole Barn/[GEOGRAPHIC_DATA]/Yard Barn Carport Ga…" at bounding box center [931, 196] width 1234 height 34
click at [314, 180] on select "Select Item... Detached Garage Pole Barn/[GEOGRAPHIC_DATA]/Yard Barn Carport Ga…" at bounding box center [931, 196] width 1234 height 34
select select "5e1a77ba-05e0-44db-8c9d-865befc32346"
click at [356, 344] on select "Select Item... Footings (minimum 36" frost depth) Post-holes (42" depth with 6"…" at bounding box center [931, 339] width 1234 height 34
click at [357, 548] on div "Construction type: * Select Item... Wood frame Steel Masonry Pole" at bounding box center [931, 530] width 1234 height 53
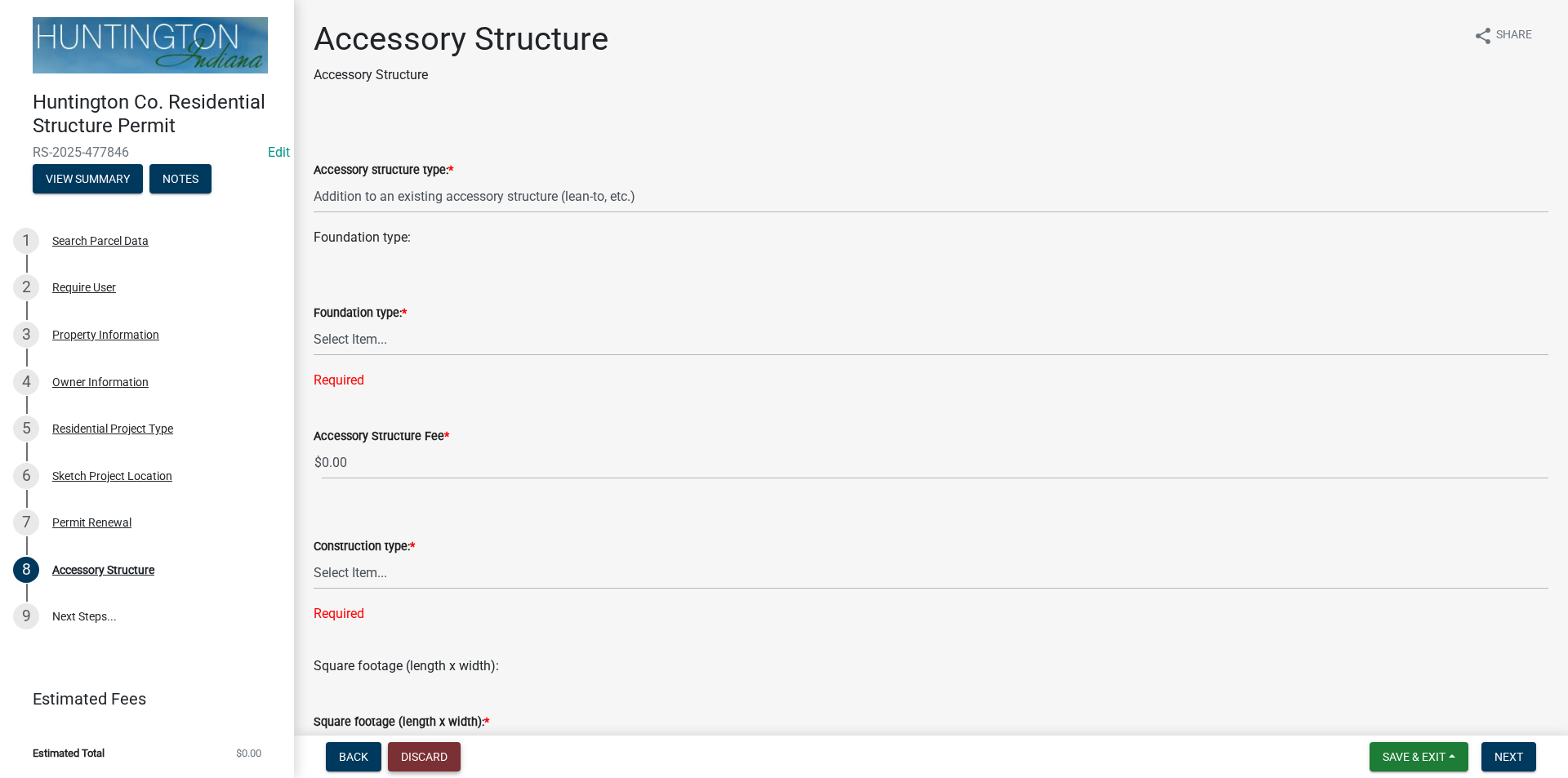
click at [437, 764] on button "Discard" at bounding box center [424, 757] width 73 height 29
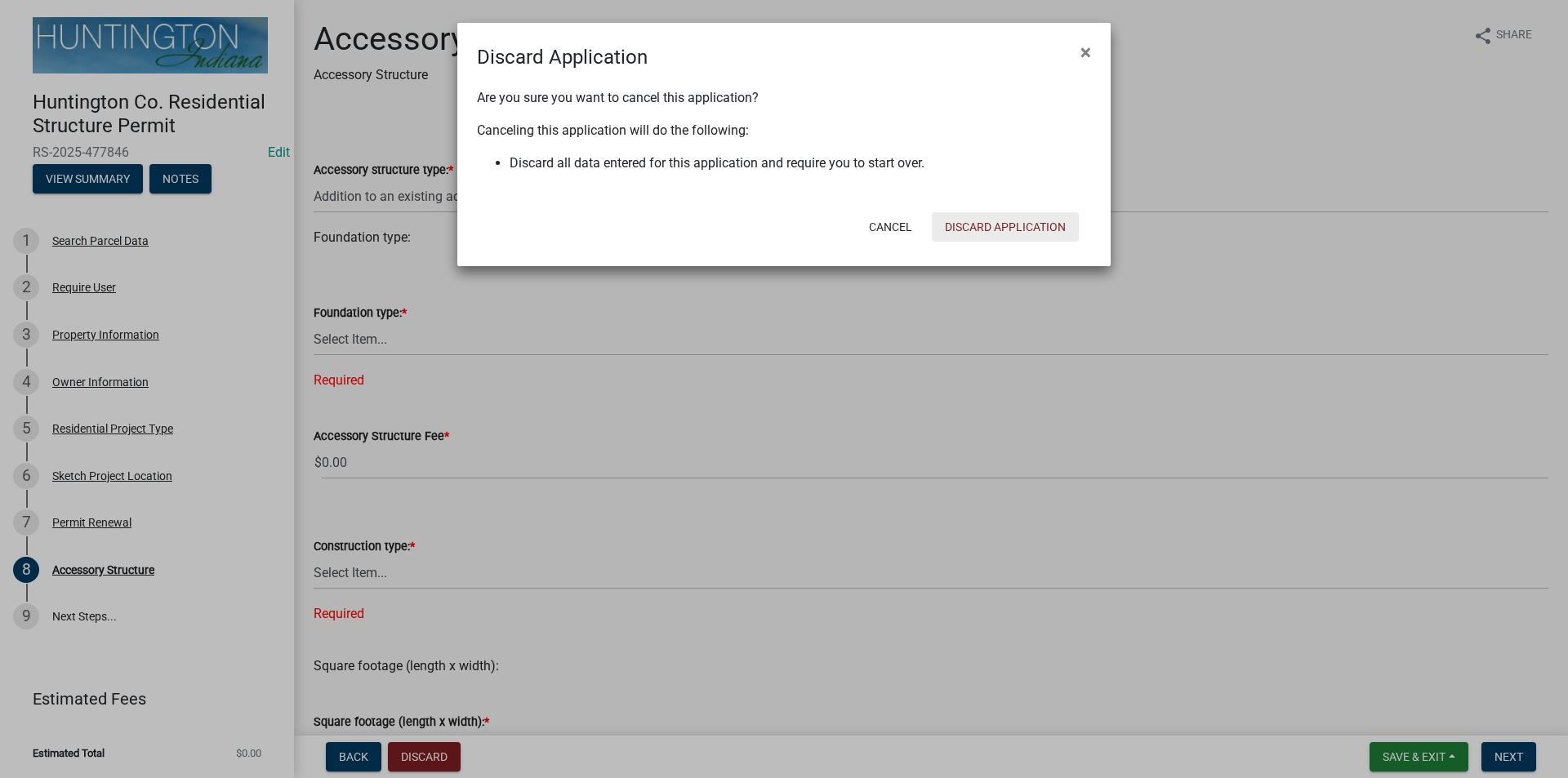
click at [999, 222] on button "Discard Application" at bounding box center [1005, 227] width 147 height 29
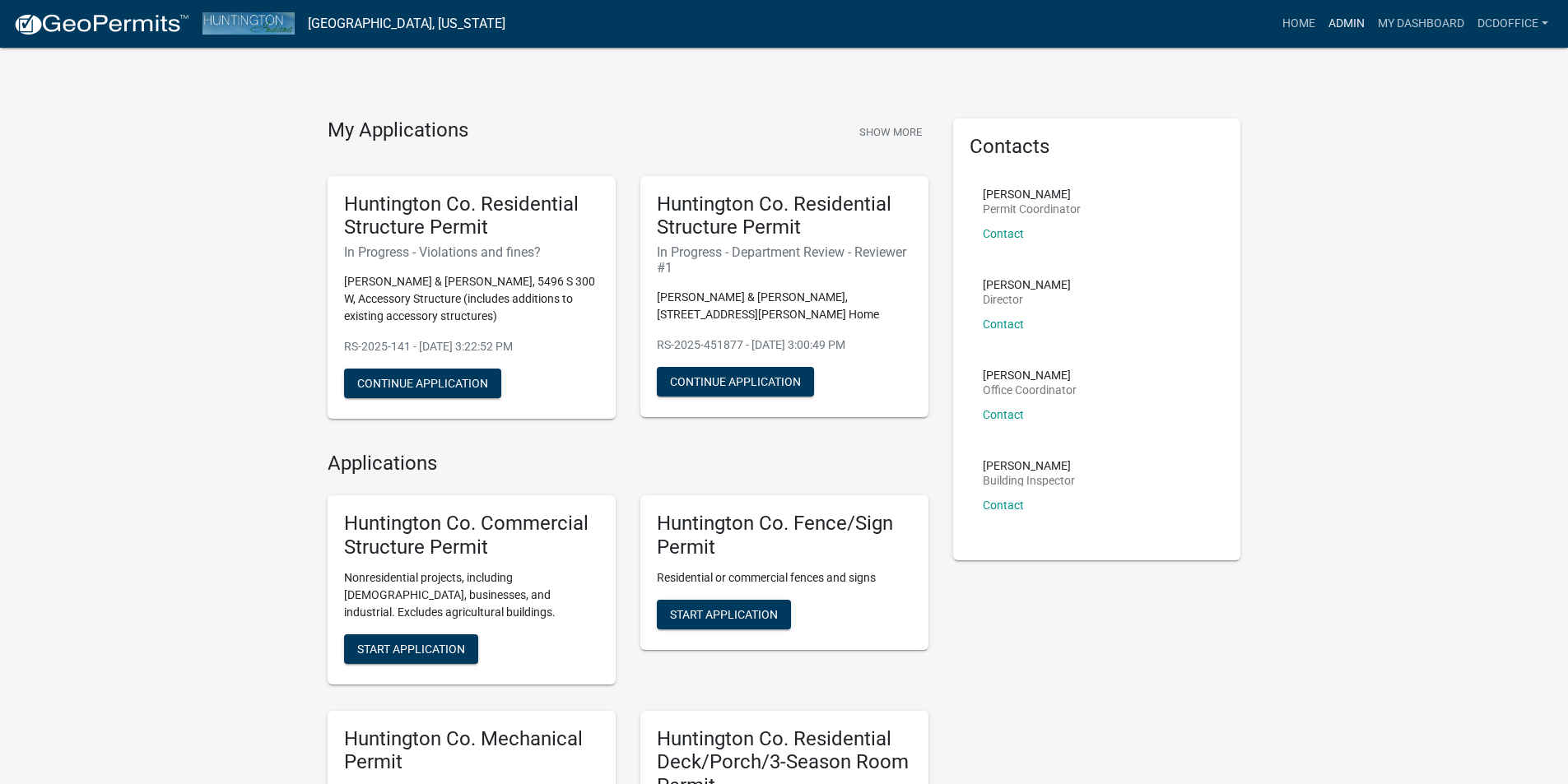
click at [1335, 12] on link "Admin" at bounding box center [1347, 24] width 49 height 31
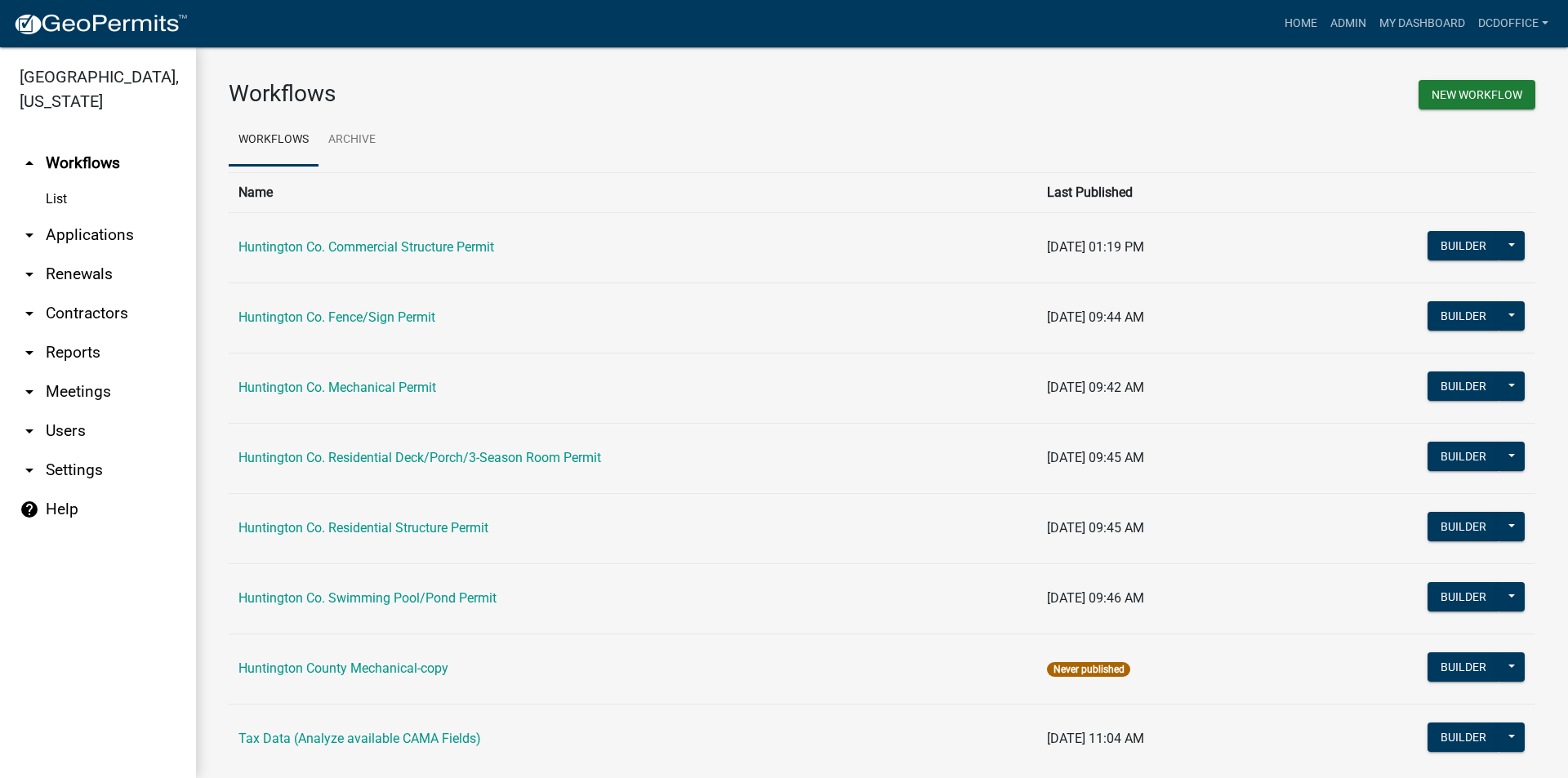
click at [83, 229] on link "arrow_drop_down Applications" at bounding box center [98, 234] width 196 height 39
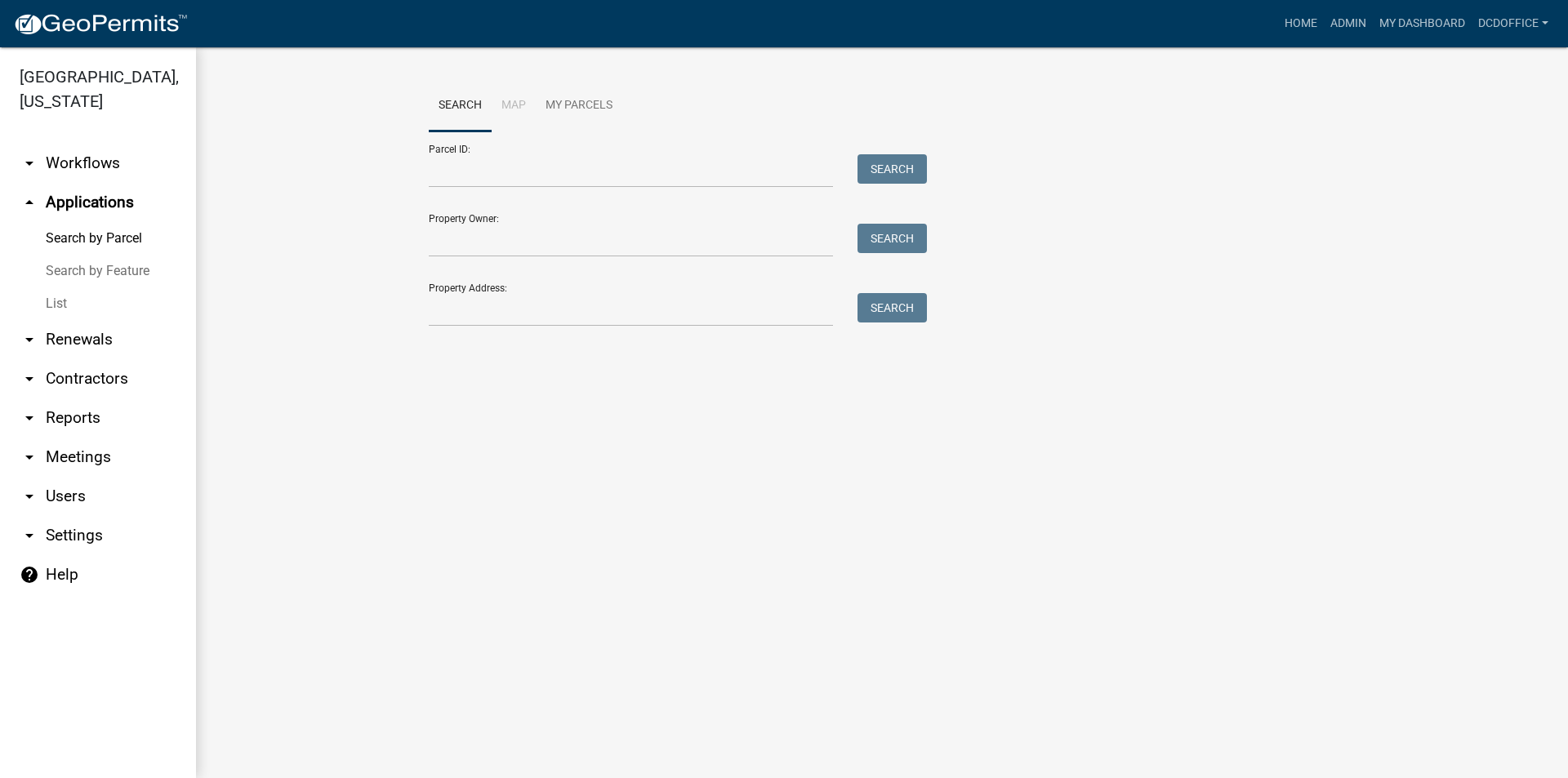
click at [67, 332] on link "arrow_drop_down Renewals" at bounding box center [98, 339] width 196 height 39
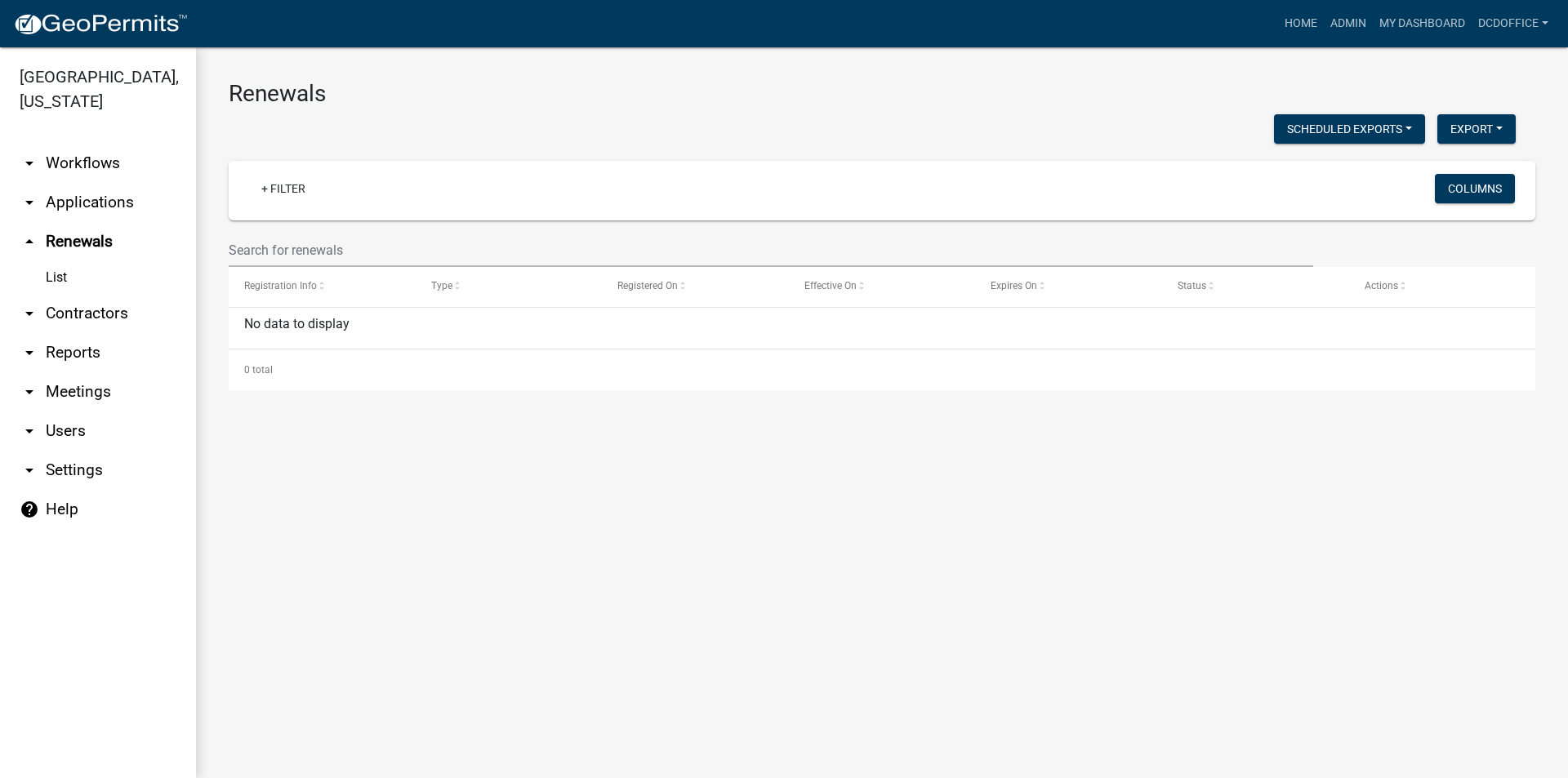
click at [77, 210] on link "arrow_drop_down Applications" at bounding box center [98, 202] width 196 height 39
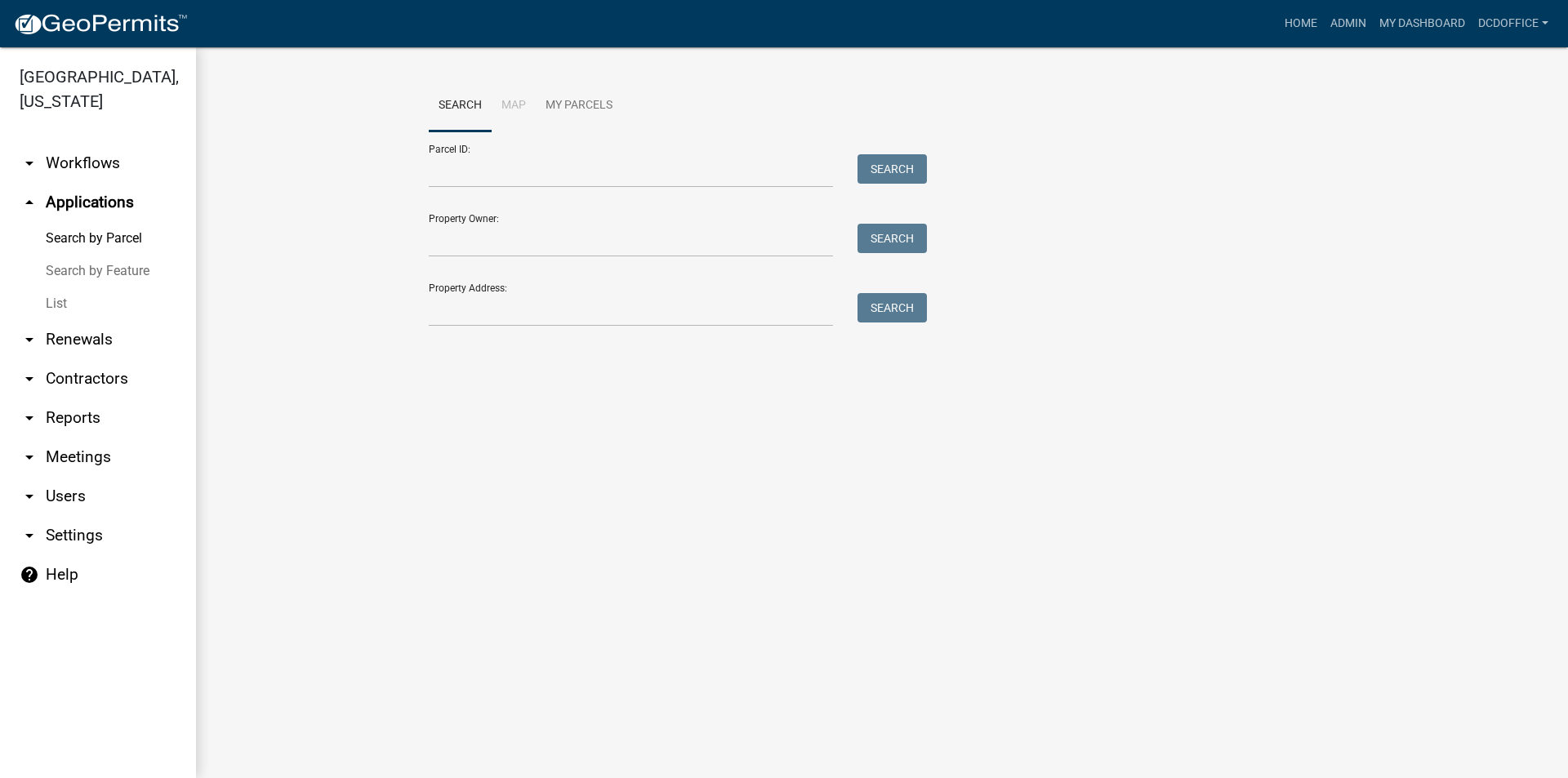
click at [60, 305] on link "List" at bounding box center [98, 304] width 196 height 33
